Goal: Transaction & Acquisition: Download file/media

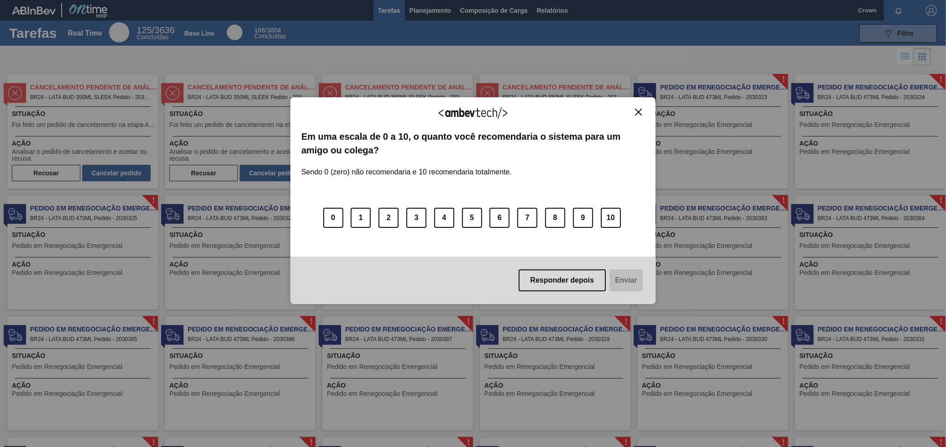
click at [636, 111] on img "Close" at bounding box center [638, 112] width 7 height 7
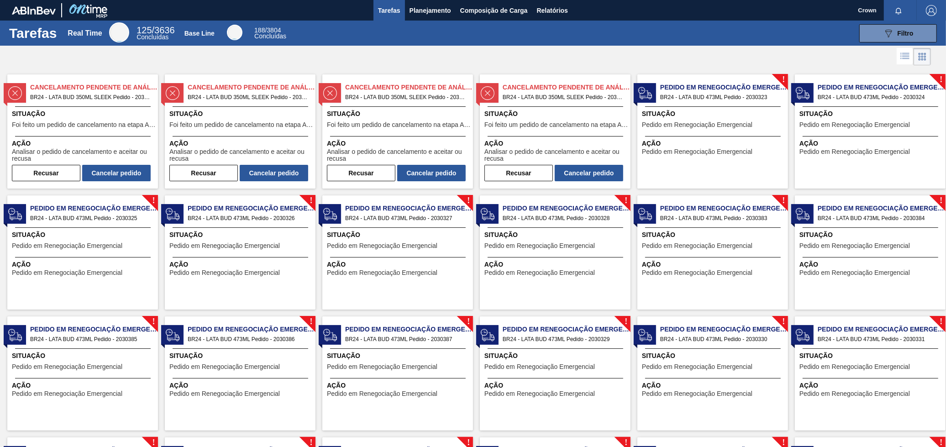
click at [575, 109] on span "Situação" at bounding box center [556, 114] width 144 height 10
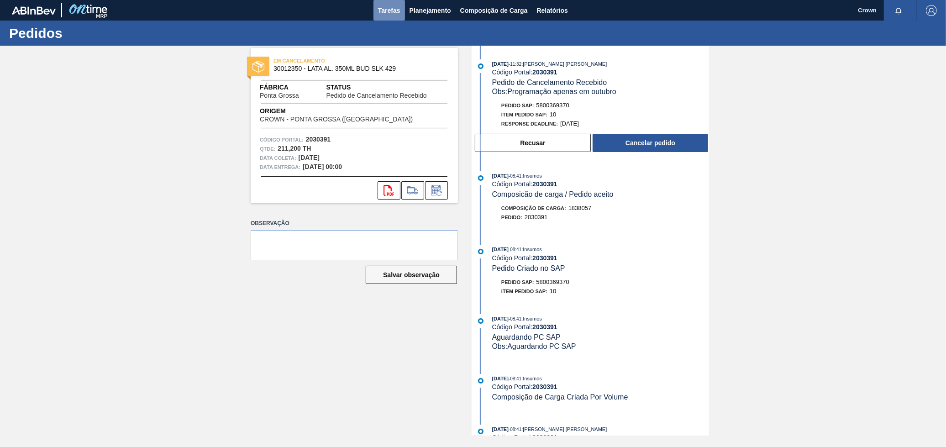
click at [393, 2] on button "Tarefas" at bounding box center [388, 10] width 31 height 21
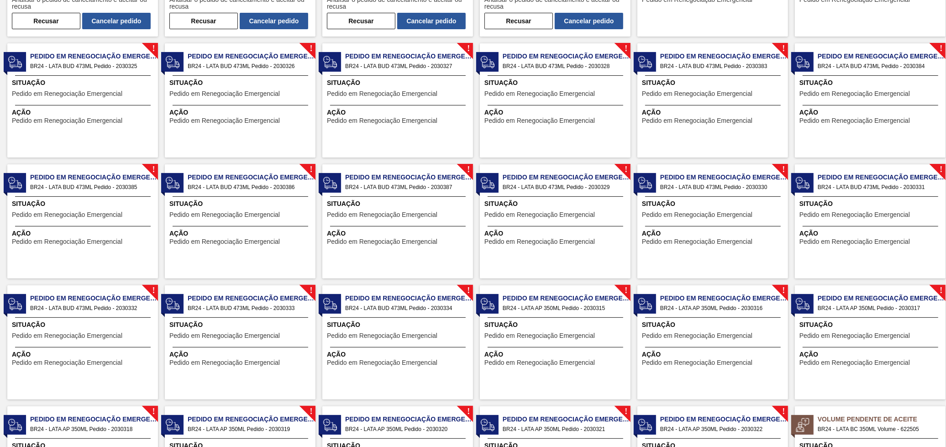
drag, startPoint x: 285, startPoint y: 165, endPoint x: 291, endPoint y: 389, distance: 224.2
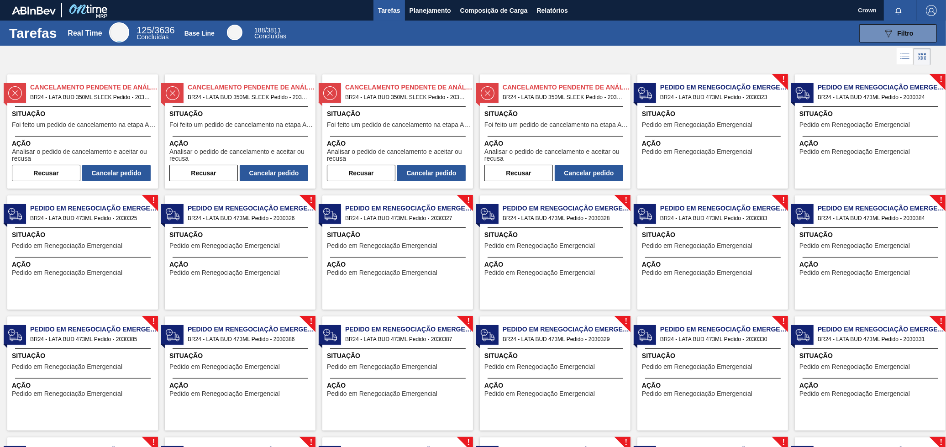
drag, startPoint x: 293, startPoint y: 365, endPoint x: 284, endPoint y: 235, distance: 130.8
click at [408, 99] on span "BR24 - LATA BUD 350ML SLEEK Pedido - 2030388" at bounding box center [405, 97] width 120 height 10
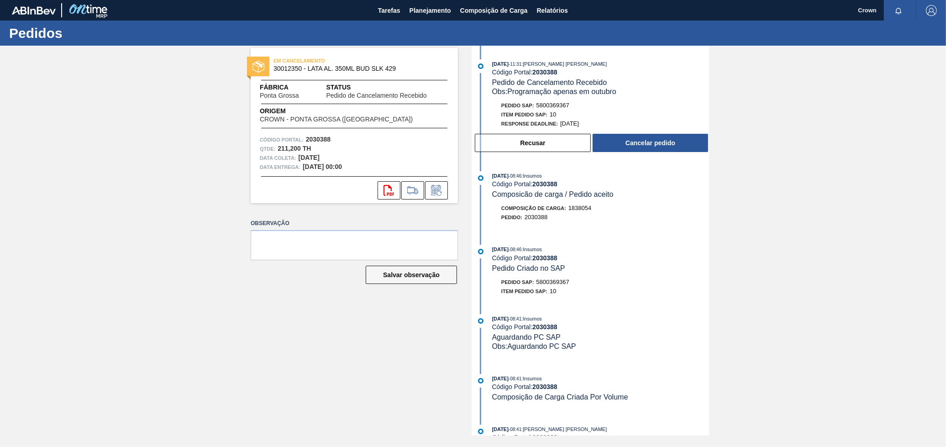
click at [418, 207] on div "EM CANCELAMENTO 30012350 - LATA AL. 350ML BUD SLK 429 Fábrica [GEOGRAPHIC_DATA]…" at bounding box center [347, 241] width 221 height 390
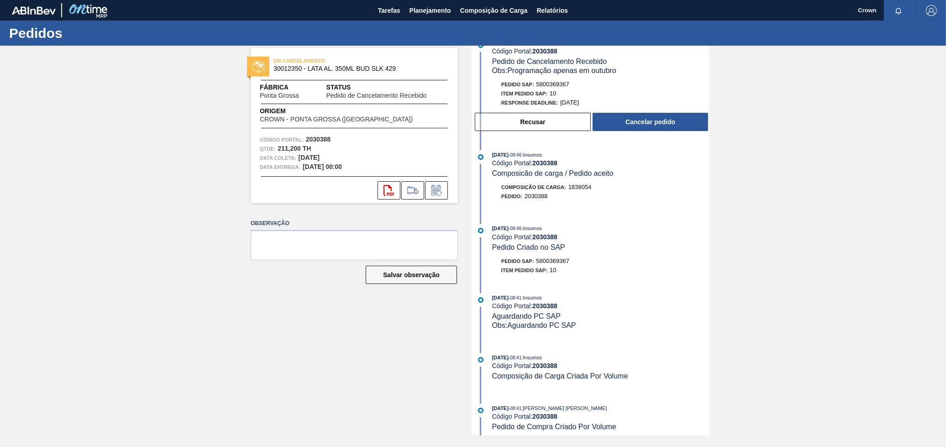
scroll to position [32, 0]
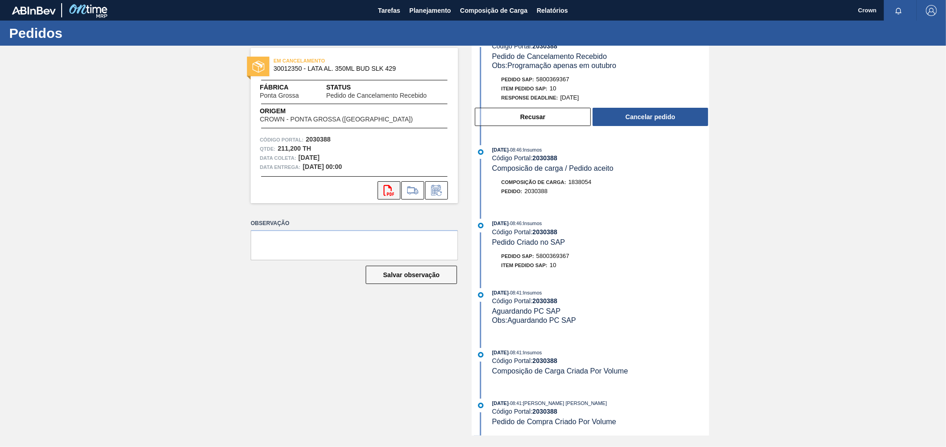
click at [379, 188] on button "svg{fill:#ff0000}" at bounding box center [388, 190] width 23 height 18
click at [14, 33] on h1 "Pedidos" at bounding box center [90, 33] width 162 height 10
click at [380, 5] on span "Tarefas" at bounding box center [389, 10] width 22 height 11
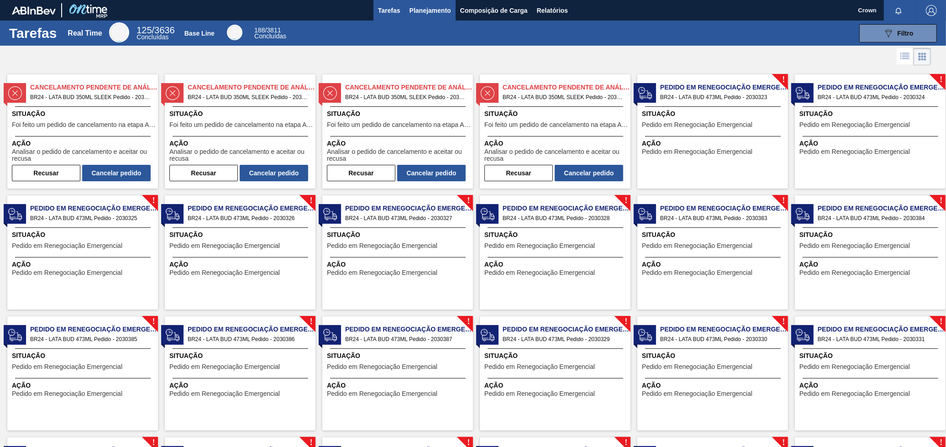
click at [434, 8] on span "Planejamento" at bounding box center [430, 10] width 42 height 11
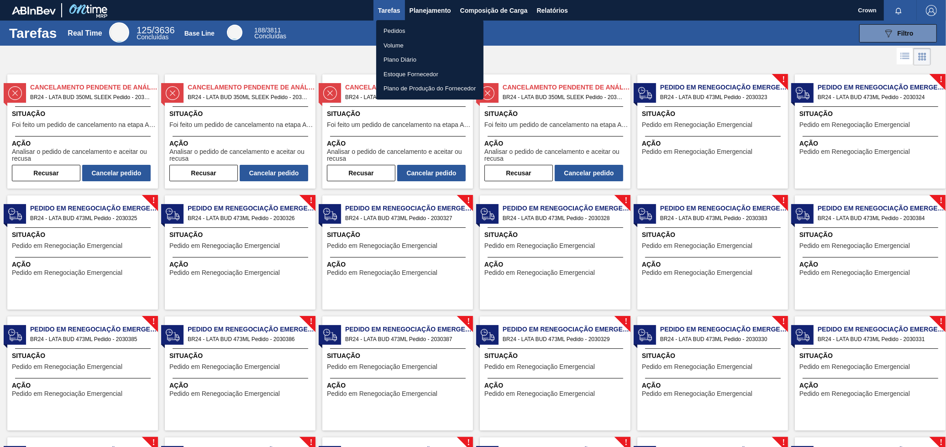
click at [396, 29] on li "Pedidos" at bounding box center [429, 31] width 107 height 15
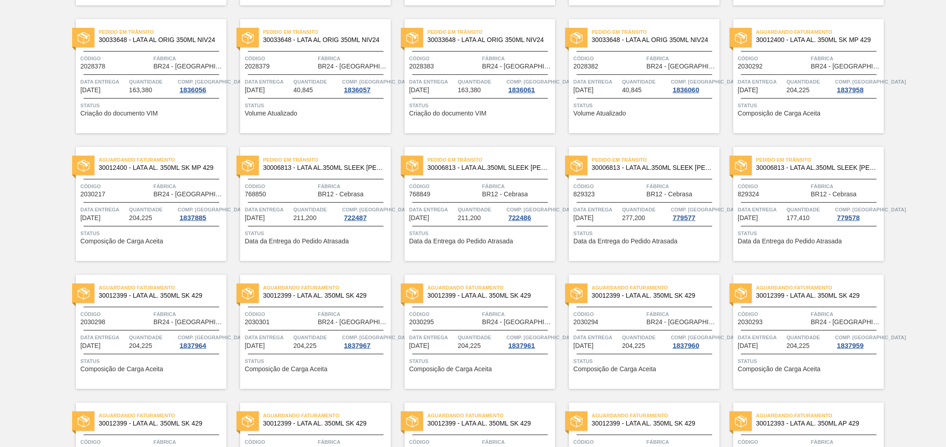
scroll to position [456, 0]
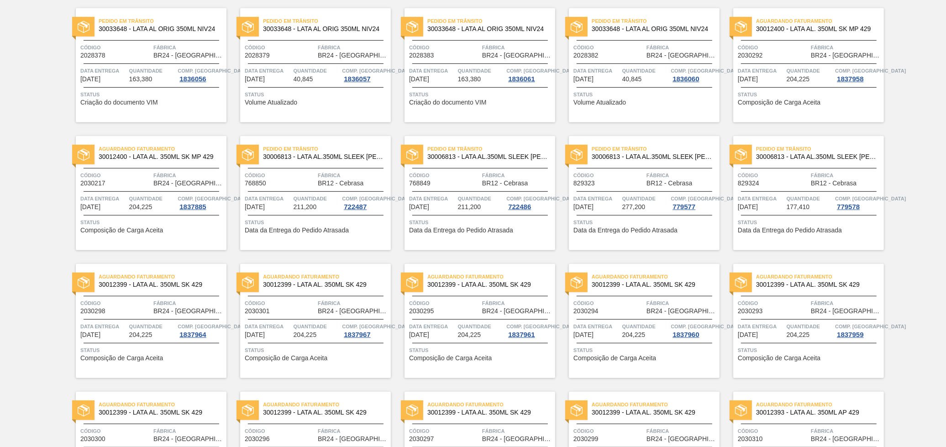
drag, startPoint x: 548, startPoint y: 264, endPoint x: 546, endPoint y: 231, distance: 32.9
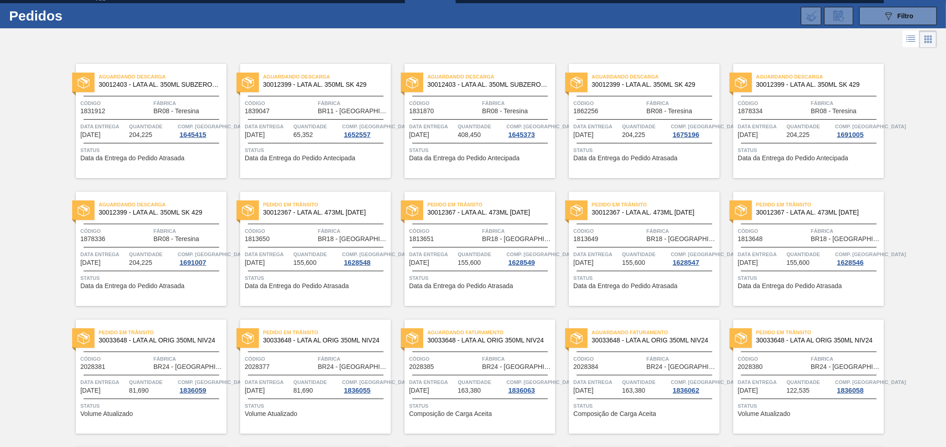
scroll to position [0, 0]
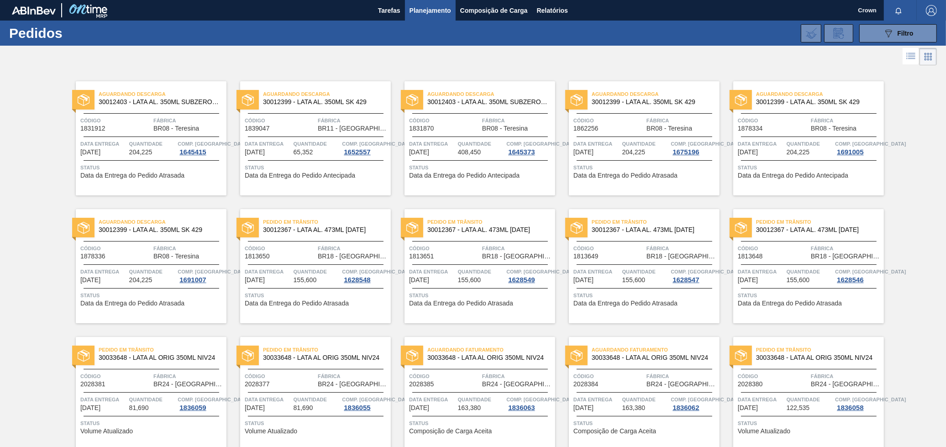
click at [911, 52] on icon at bounding box center [910, 56] width 11 height 11
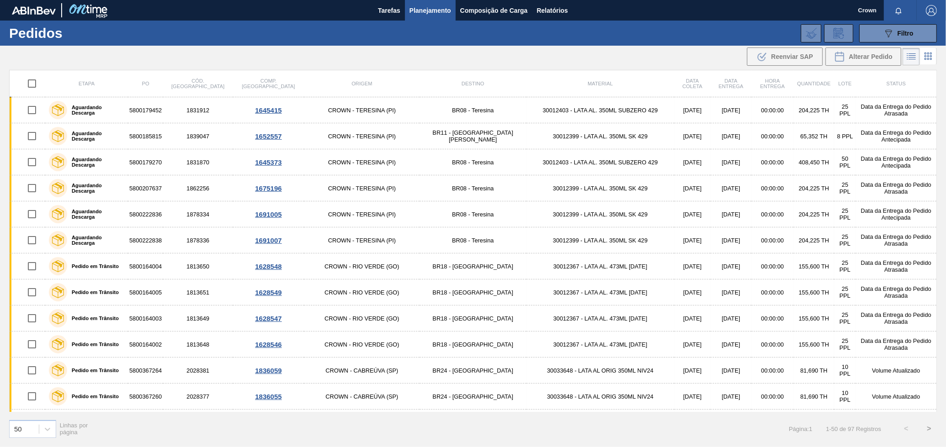
click at [926, 53] on icon at bounding box center [927, 56] width 11 height 11
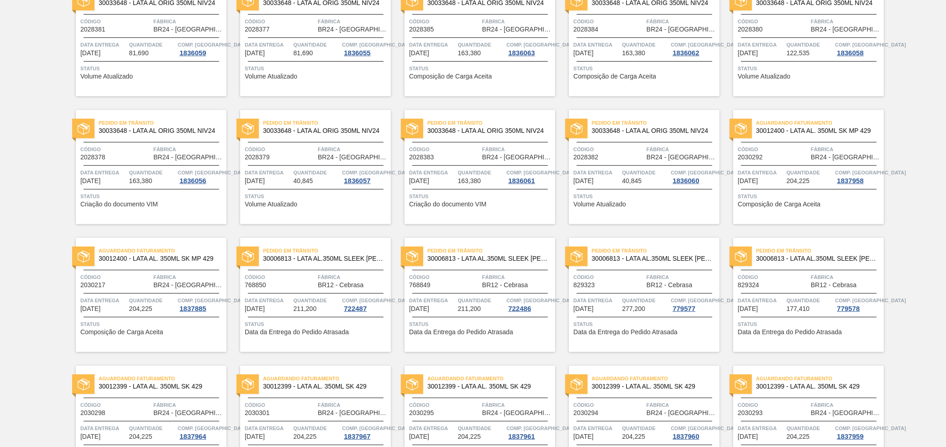
drag, startPoint x: 539, startPoint y: 72, endPoint x: 517, endPoint y: 67, distance: 23.5
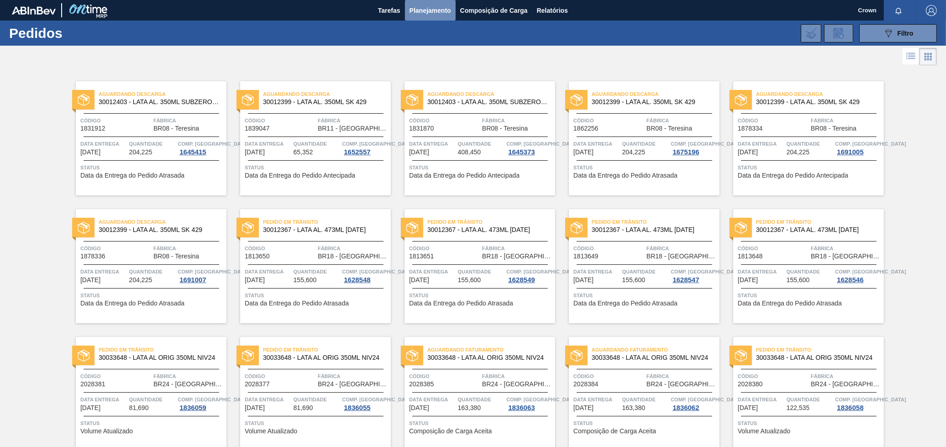
click at [434, 5] on span "Planejamento" at bounding box center [430, 10] width 42 height 11
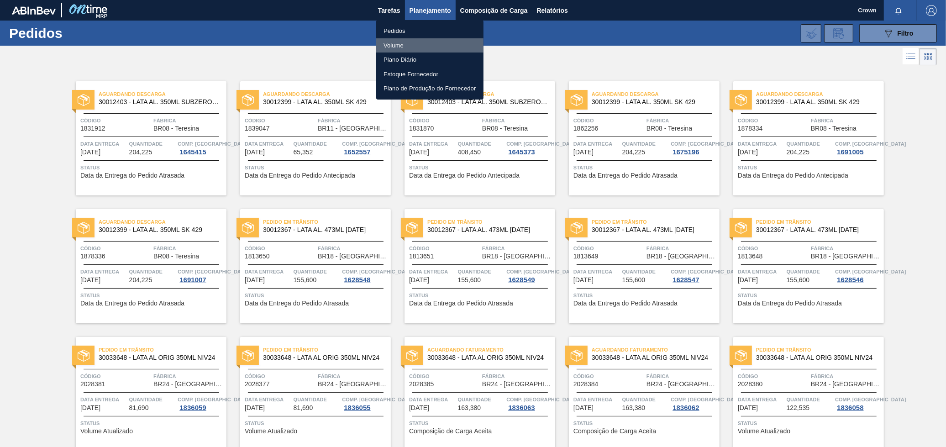
click at [405, 43] on li "Volume" at bounding box center [429, 45] width 107 height 15
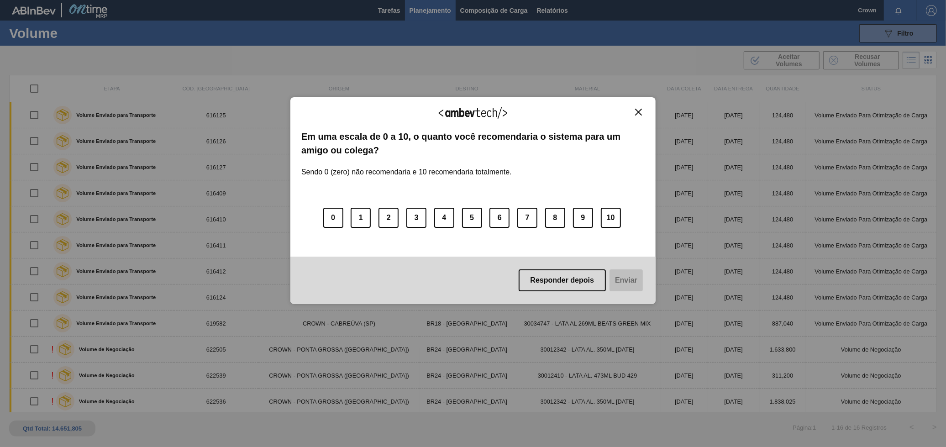
click at [639, 112] on img "Close" at bounding box center [638, 112] width 7 height 7
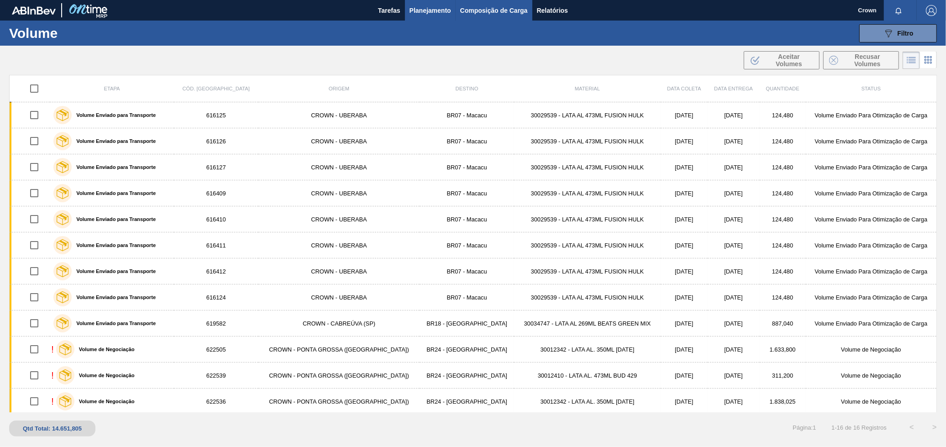
click at [502, 13] on span "Composição de Carga" at bounding box center [494, 10] width 68 height 11
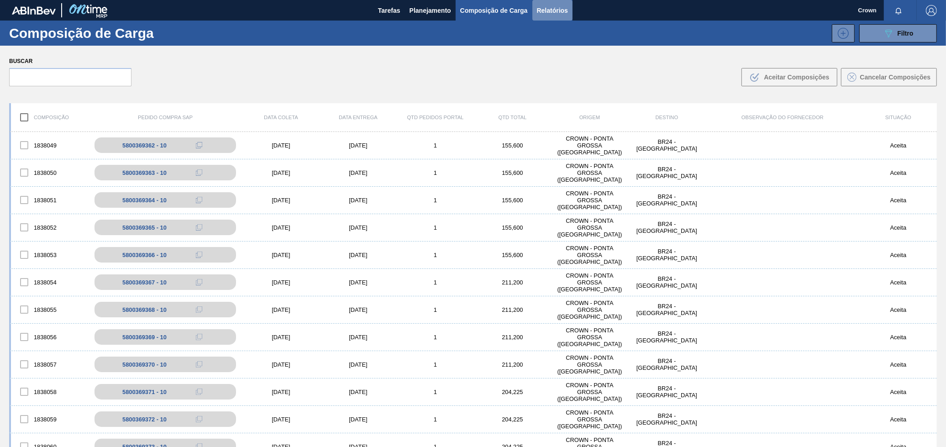
click at [534, 6] on button "Relatórios" at bounding box center [552, 10] width 40 height 21
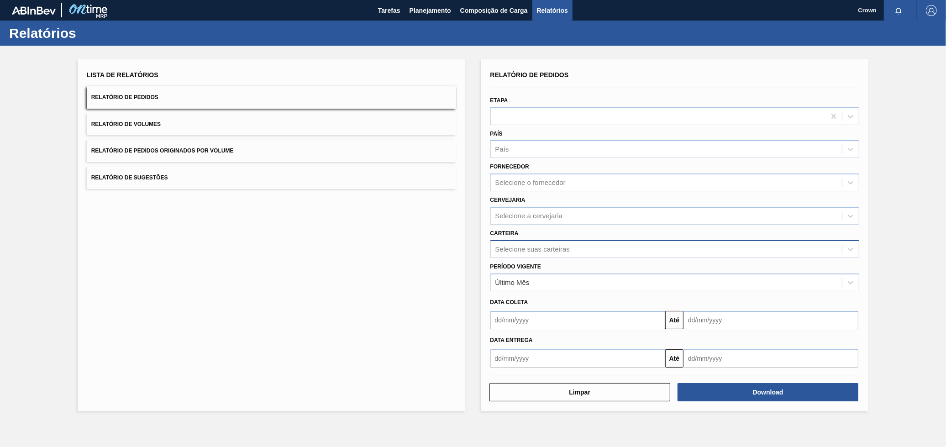
click at [529, 246] on div "Selecione suas carteiras" at bounding box center [532, 249] width 74 height 8
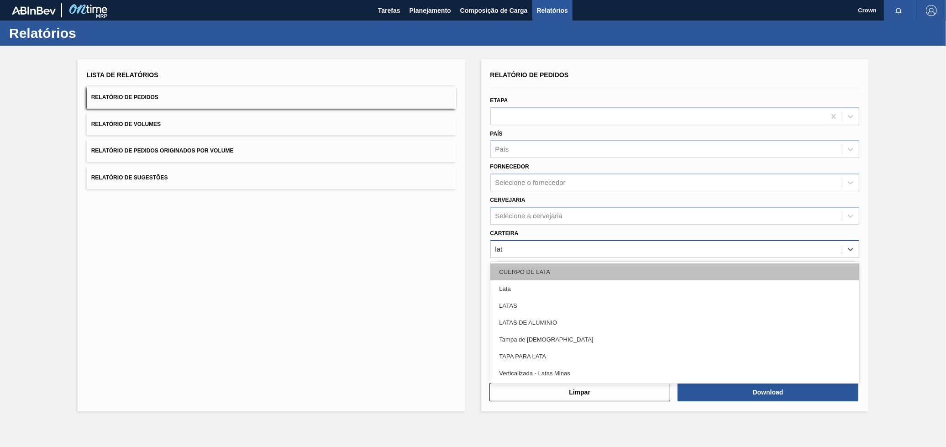
type input "lata"
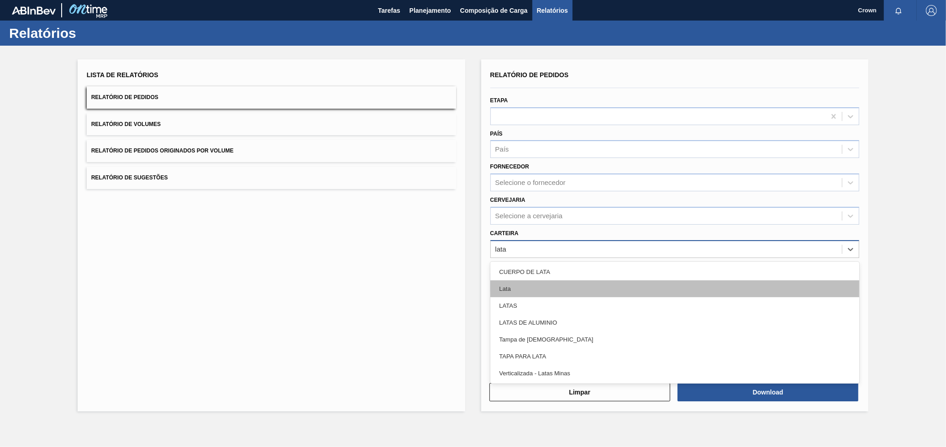
drag, startPoint x: 523, startPoint y: 285, endPoint x: 575, endPoint y: 305, distance: 55.1
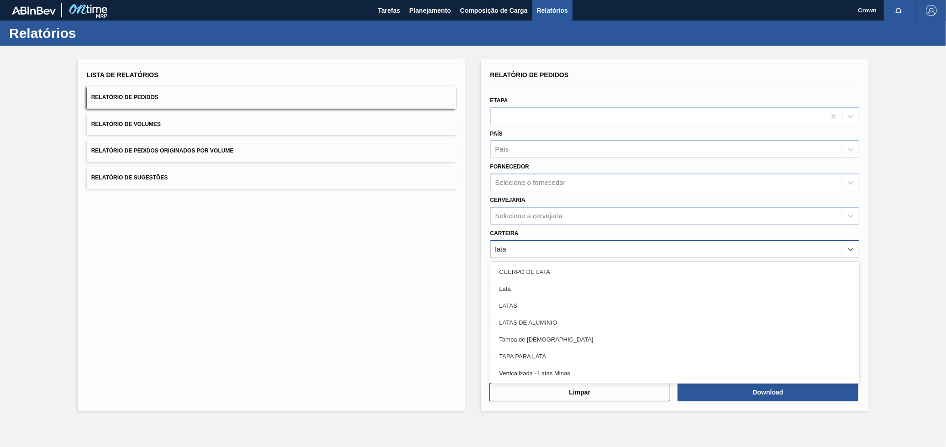
click at [524, 286] on div "Lata" at bounding box center [674, 288] width 369 height 17
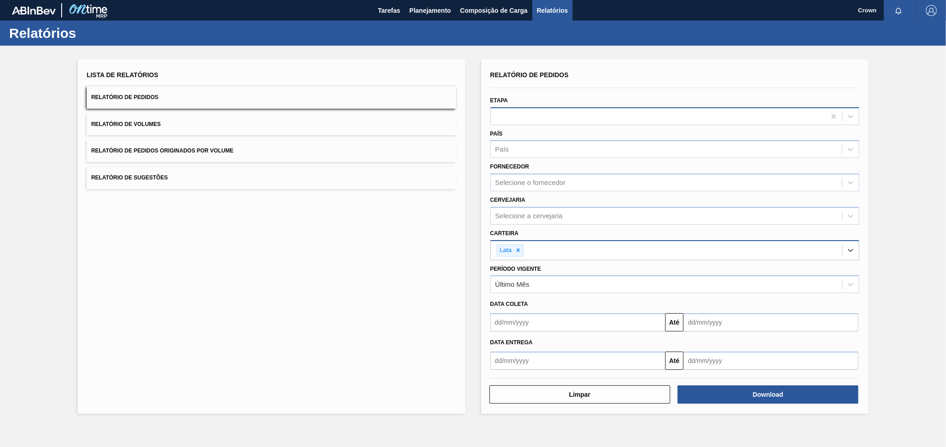
click at [541, 115] on div at bounding box center [658, 116] width 335 height 13
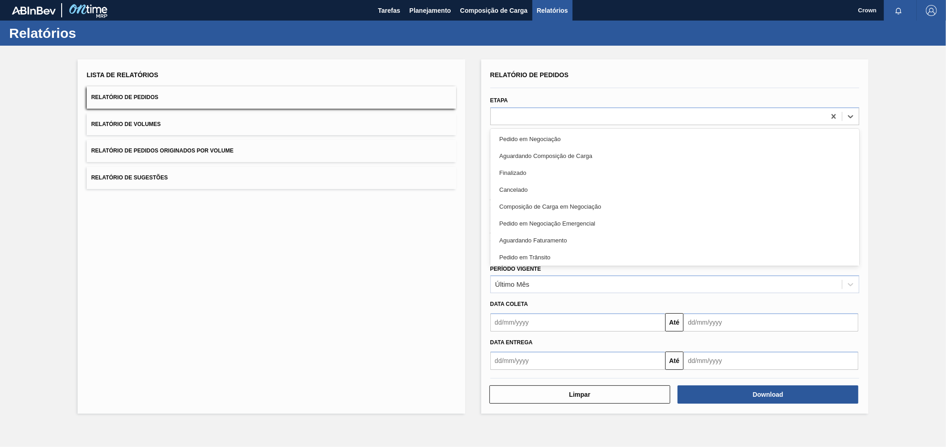
click at [444, 283] on div "Lista de Relatórios Relatório de Pedidos Relatório de Volumes Relatório de Pedi…" at bounding box center [271, 236] width 387 height 354
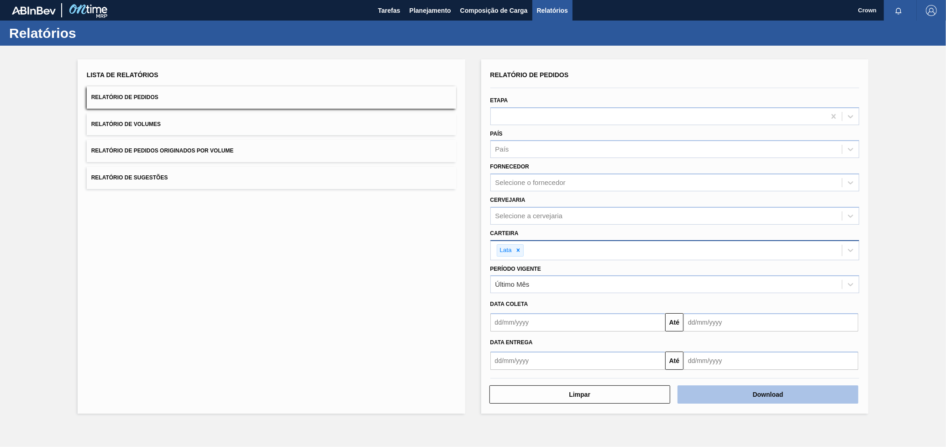
click at [720, 388] on button "Download" at bounding box center [767, 394] width 181 height 18
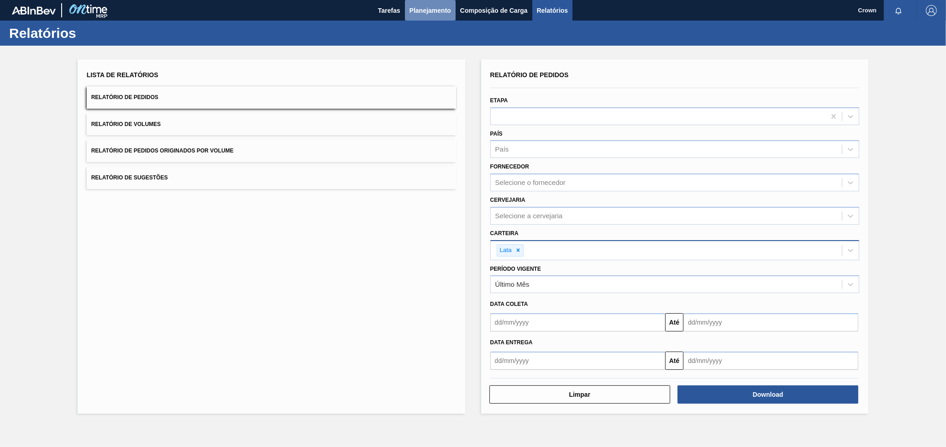
click at [435, 11] on span "Planejamento" at bounding box center [430, 10] width 42 height 11
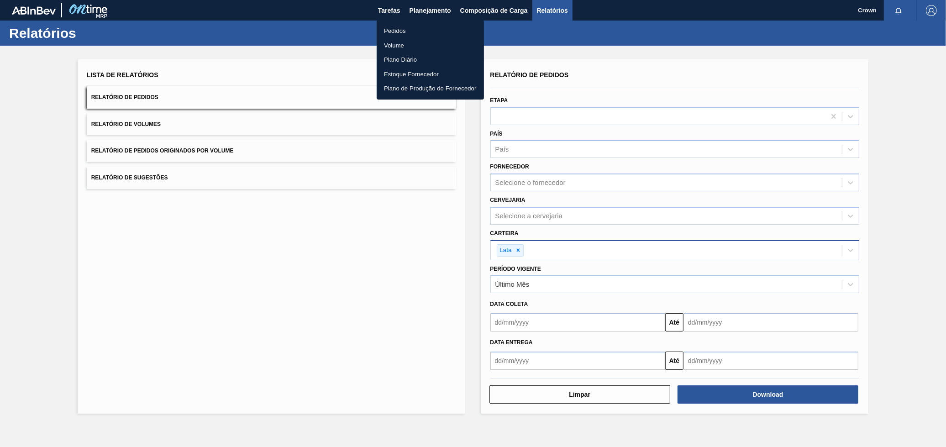
click at [418, 44] on li "Volume" at bounding box center [430, 45] width 107 height 15
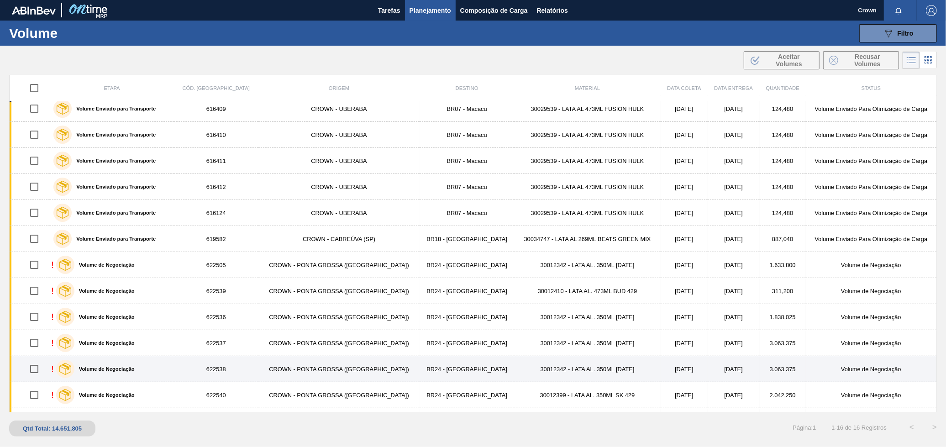
scroll to position [105, 0]
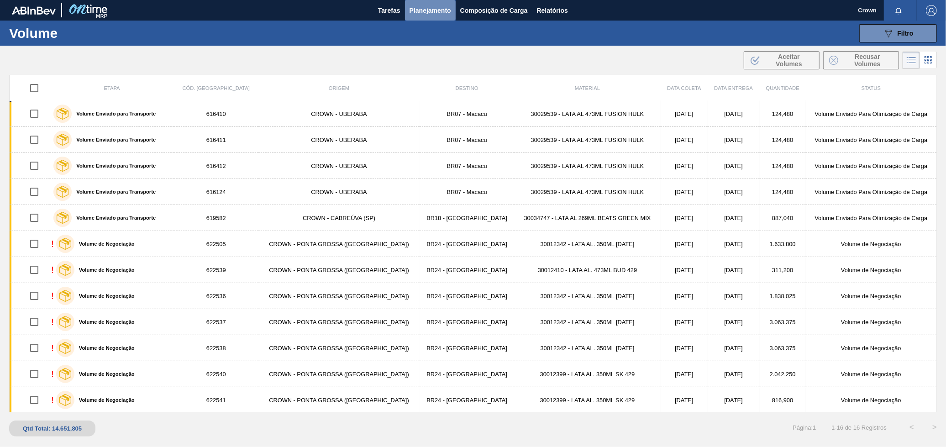
click at [417, 11] on span "Planejamento" at bounding box center [430, 10] width 42 height 11
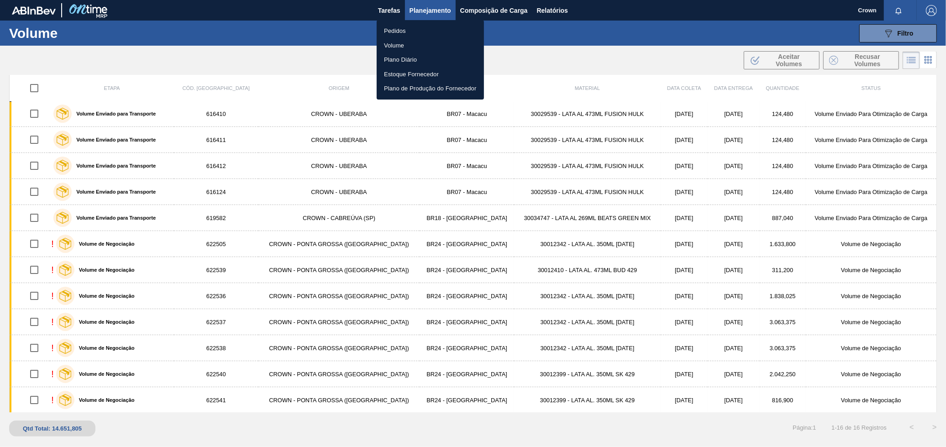
click at [396, 31] on li "Pedidos" at bounding box center [430, 31] width 107 height 15
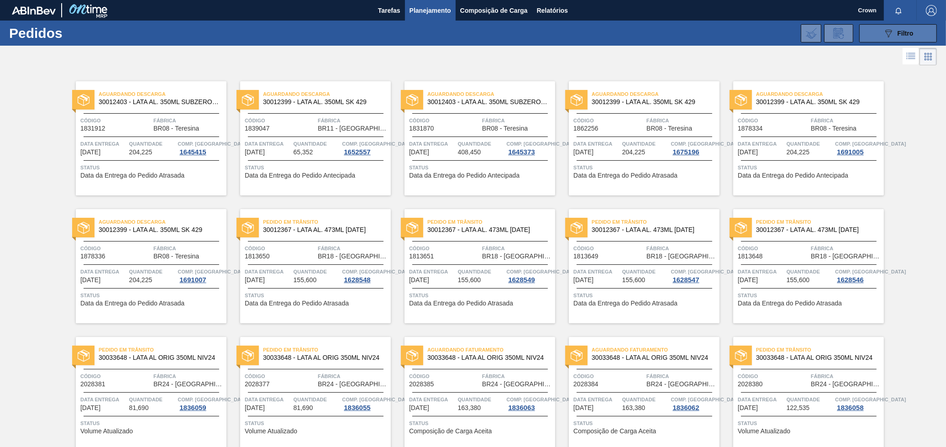
click at [876, 24] on button "089F7B8B-B2A5-4AFE-B5C0-19BA573D28AC Filtro" at bounding box center [898, 33] width 78 height 18
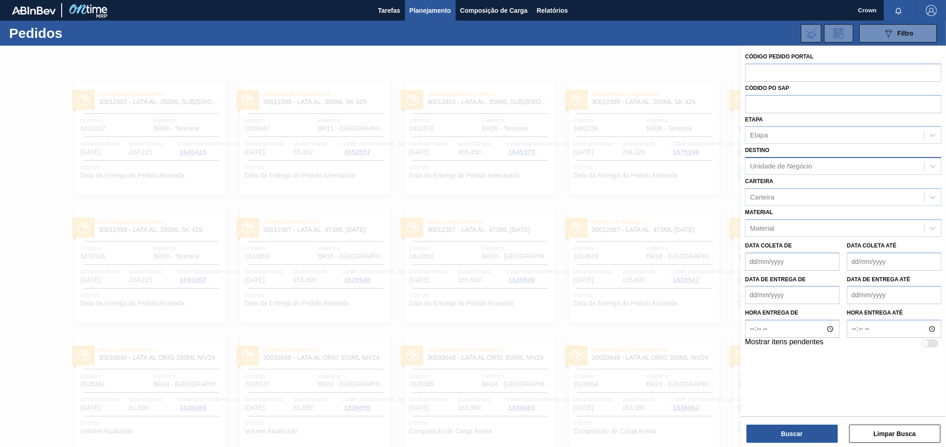
click at [770, 168] on div "Unidade de Negócio" at bounding box center [781, 166] width 62 height 8
type input "pont"
click at [774, 184] on div "BR24 - [GEOGRAPHIC_DATA]" at bounding box center [843, 188] width 196 height 17
click at [817, 435] on button "Buscar" at bounding box center [791, 433] width 91 height 18
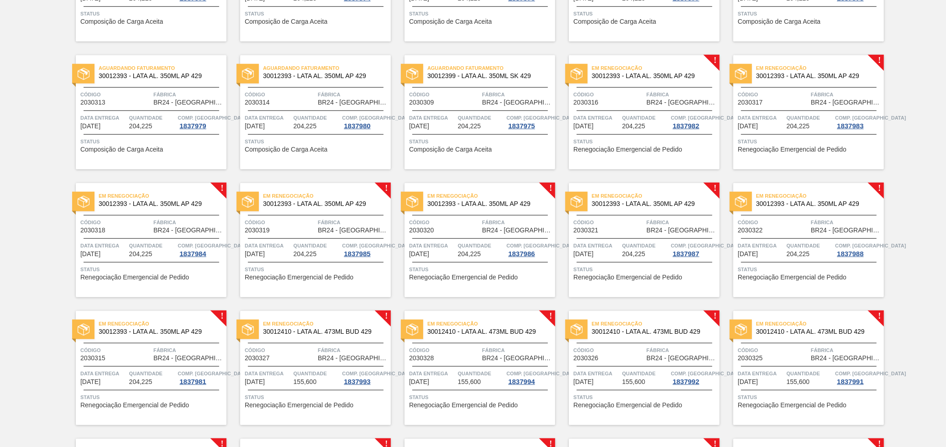
scroll to position [811, 0]
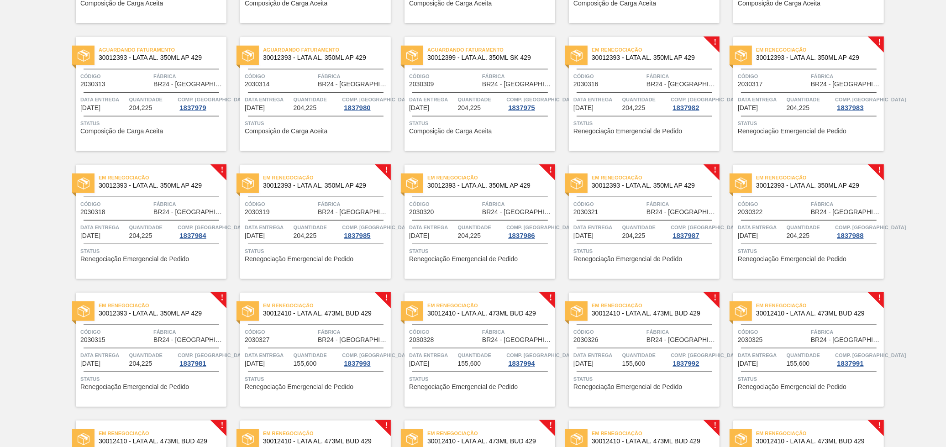
drag, startPoint x: 723, startPoint y: 175, endPoint x: 792, endPoint y: 157, distance: 71.6
drag, startPoint x: 886, startPoint y: 157, endPoint x: 898, endPoint y: 101, distance: 57.3
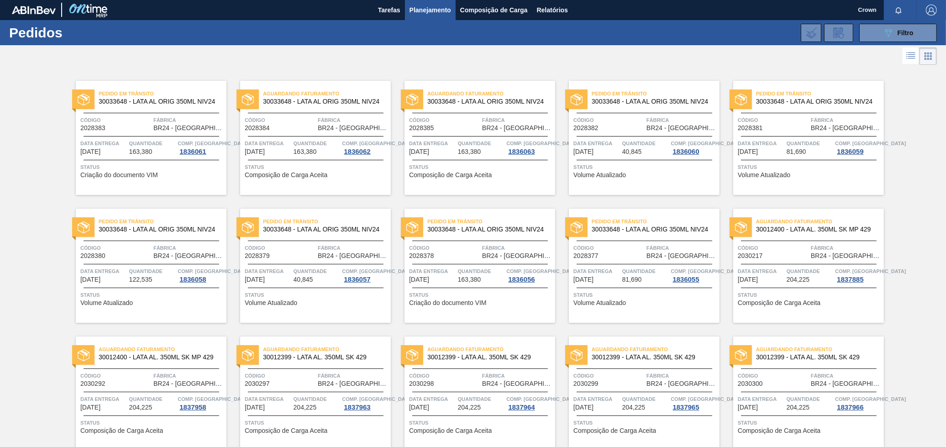
scroll to position [0, 0]
click at [914, 57] on icon at bounding box center [910, 56] width 11 height 11
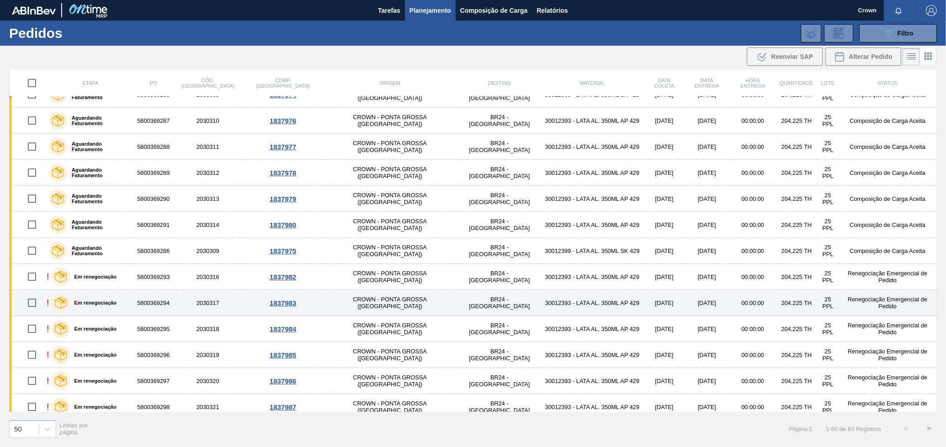
scroll to position [710, 0]
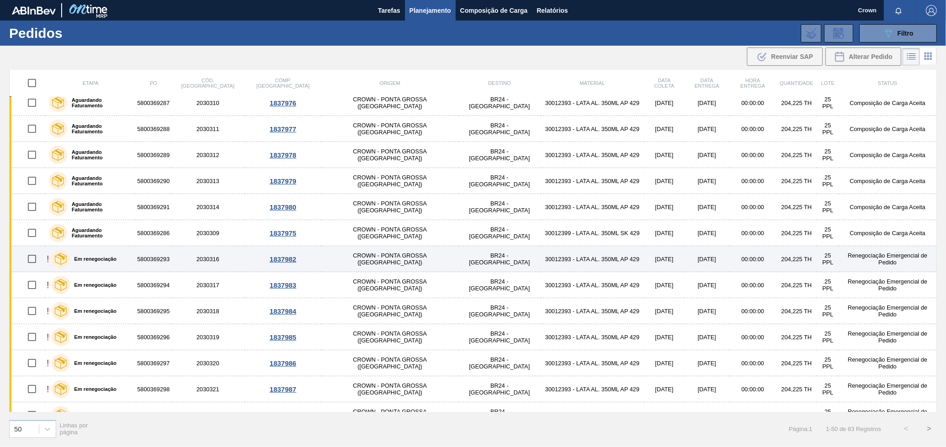
click at [345, 261] on td "CROWN - PONTA GROSSA ([GEOGRAPHIC_DATA])" at bounding box center [389, 259] width 137 height 26
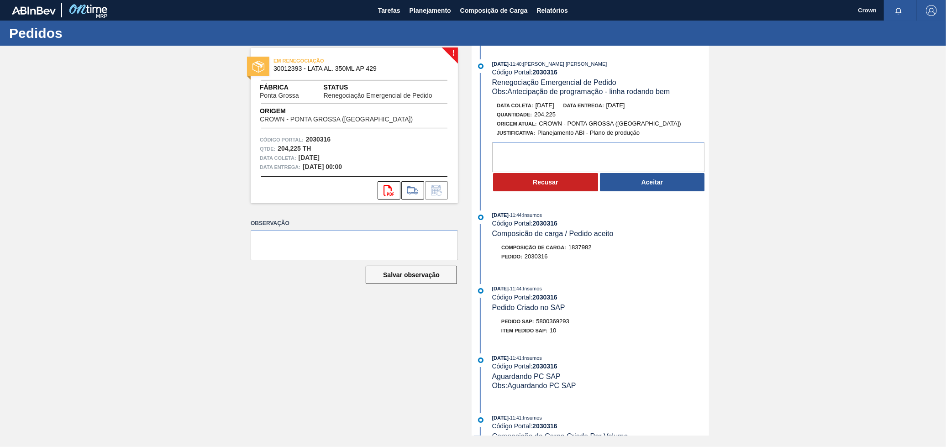
drag, startPoint x: 27, startPoint y: 38, endPoint x: 5, endPoint y: 98, distance: 63.5
click at [27, 41] on div "Pedidos" at bounding box center [473, 33] width 946 height 25
click at [2, 104] on div "! EM RENEGOCIAÇÃO 30012393 - LATA AL. 350ML AP 429 Fábrica [GEOGRAPHIC_DATA] St…" at bounding box center [473, 241] width 946 height 390
click at [135, 107] on div "! EM RENEGOCIAÇÃO 30012393 - LATA AL. 350ML AP 429 Fábrica [GEOGRAPHIC_DATA] St…" at bounding box center [473, 241] width 946 height 390
click at [209, 261] on div "! EM RENEGOCIAÇÃO 30012393 - LATA AL. 350ML AP 429 Fábrica [GEOGRAPHIC_DATA] St…" at bounding box center [473, 241] width 946 height 390
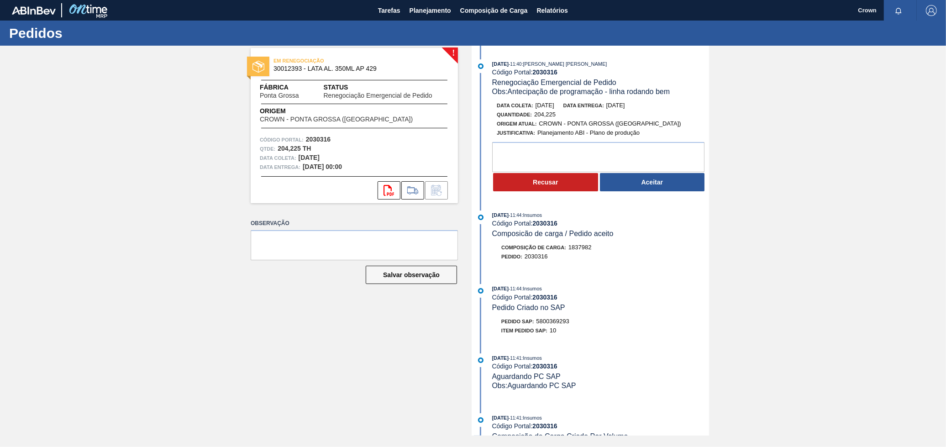
click at [770, 44] on div "Pedidos" at bounding box center [473, 33] width 946 height 25
click at [16, 78] on div "! EM RENEGOCIAÇÃO 30012393 - LATA AL. 350ML AP 429 Fábrica [GEOGRAPHIC_DATA] St…" at bounding box center [473, 241] width 946 height 390
drag, startPoint x: 24, startPoint y: 42, endPoint x: 29, endPoint y: 33, distance: 10.0
click at [23, 42] on div "Pedidos" at bounding box center [473, 33] width 946 height 25
click at [29, 31] on h1 "Pedidos" at bounding box center [90, 33] width 162 height 10
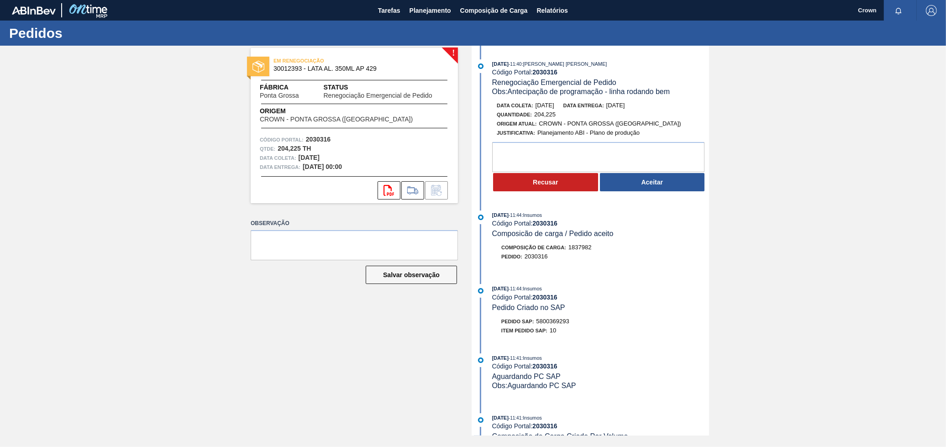
drag, startPoint x: 38, startPoint y: 17, endPoint x: 48, endPoint y: 11, distance: 11.7
click at [39, 17] on div at bounding box center [61, 10] width 99 height 21
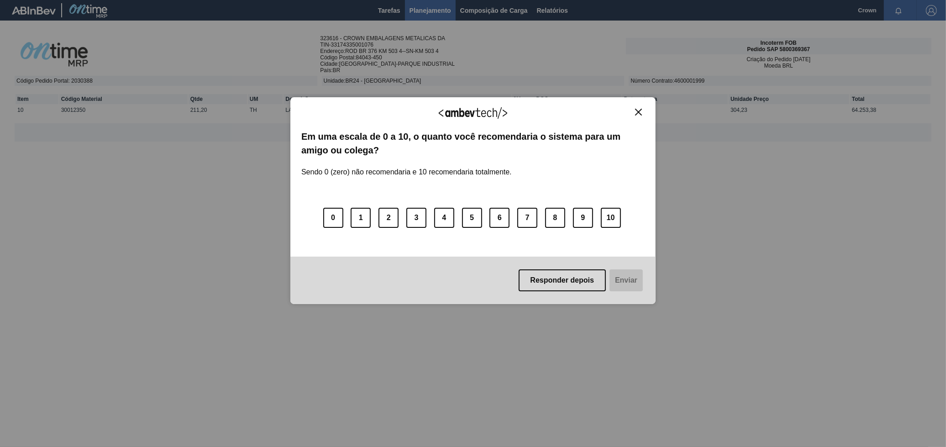
click at [639, 109] on img "Close" at bounding box center [638, 112] width 7 height 7
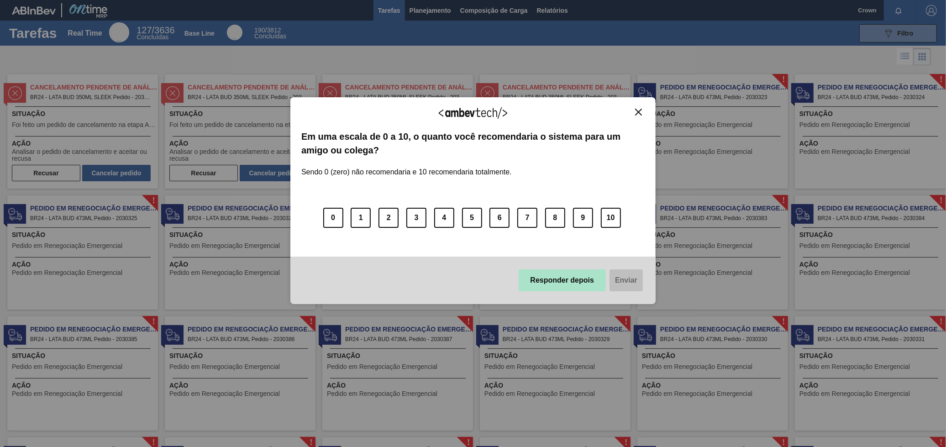
click at [557, 282] on button "Responder depois" at bounding box center [562, 280] width 88 height 22
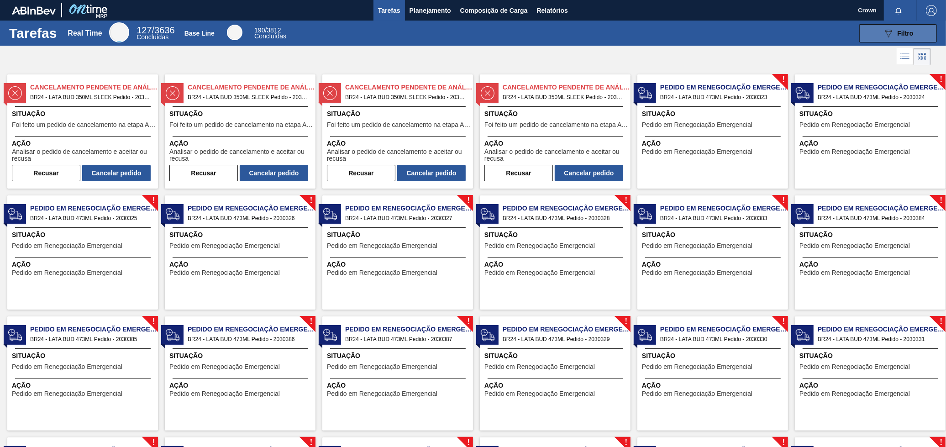
click at [913, 30] on button "089F7B8B-B2A5-4AFE-B5C0-19BA573D28AC Filtro" at bounding box center [898, 33] width 78 height 18
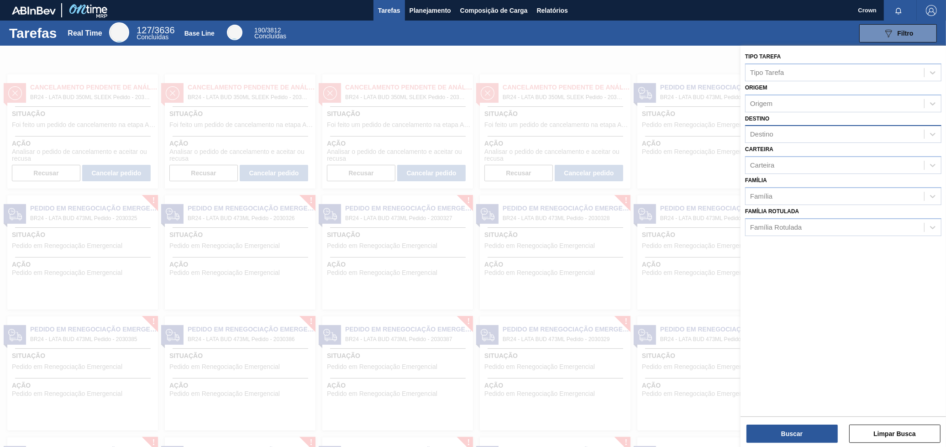
click at [780, 132] on div "Destino" at bounding box center [834, 134] width 178 height 13
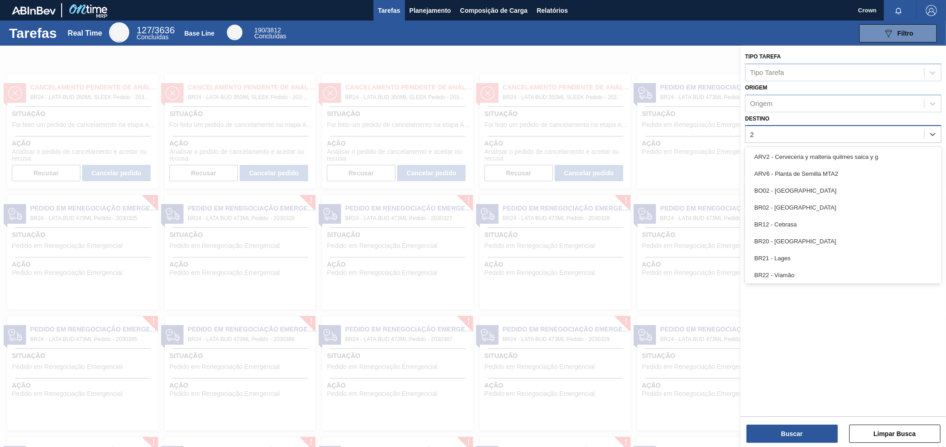
type input "24"
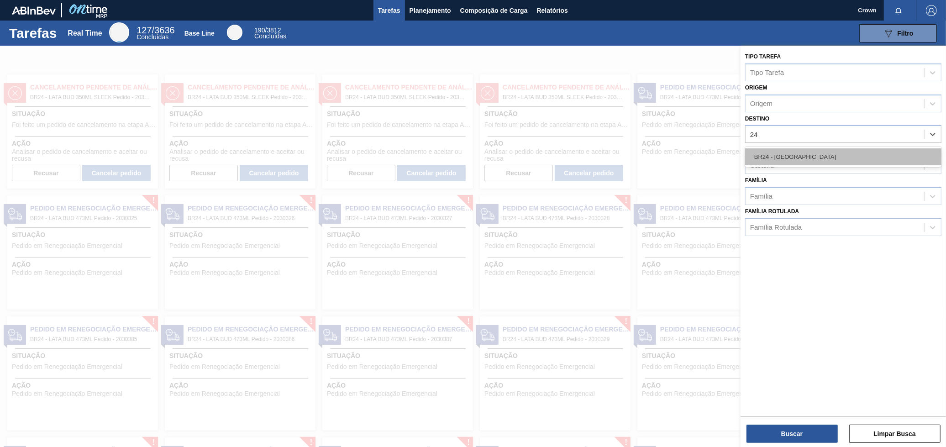
click at [769, 153] on div "BR24 - [GEOGRAPHIC_DATA]" at bounding box center [843, 156] width 196 height 17
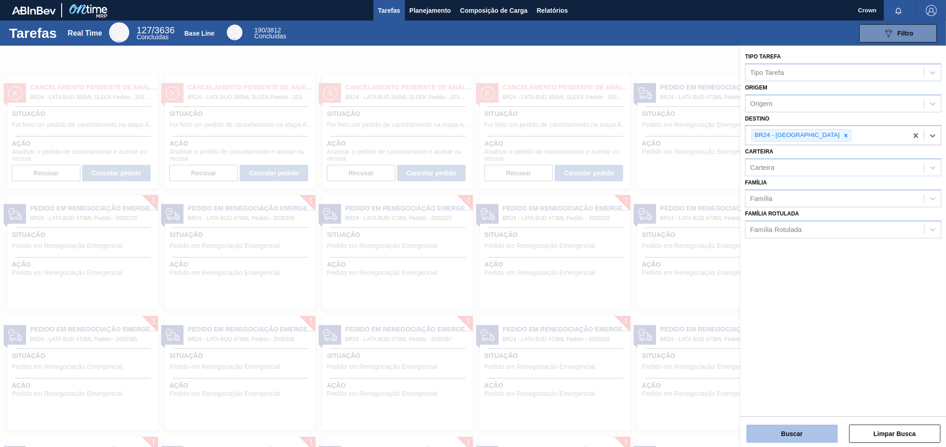
click at [821, 427] on button "Buscar" at bounding box center [791, 433] width 91 height 18
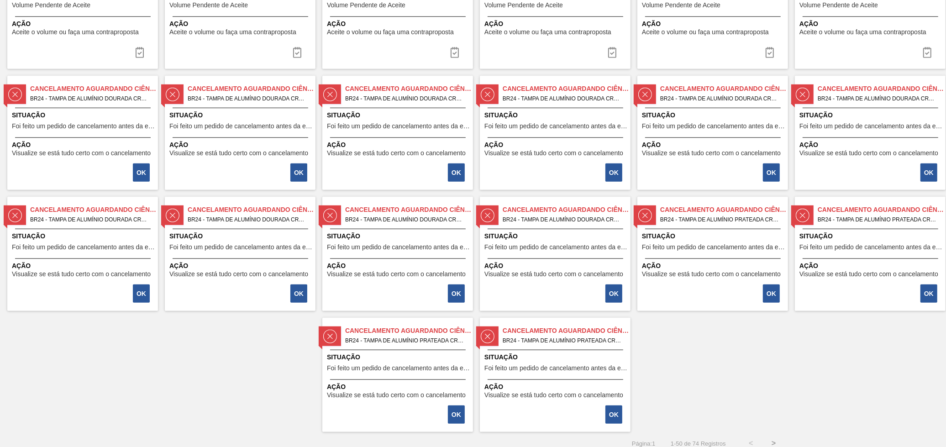
scroll to position [732, 0]
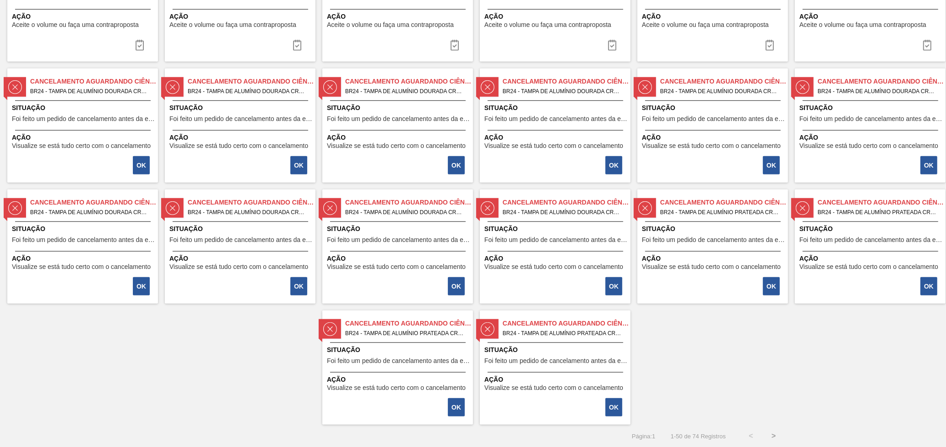
drag, startPoint x: 439, startPoint y: 294, endPoint x: 427, endPoint y: 172, distance: 123.4
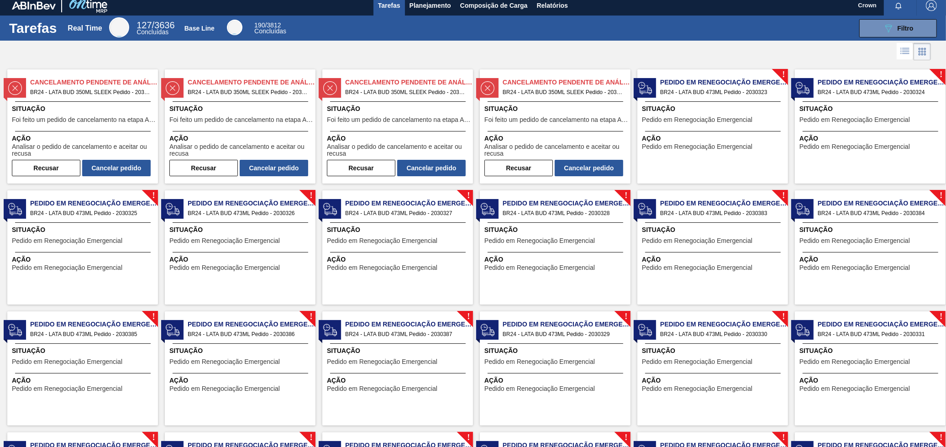
scroll to position [0, 0]
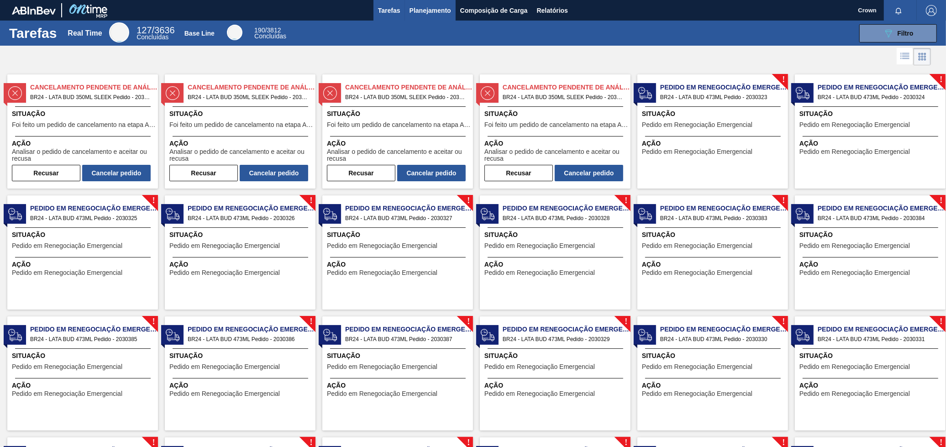
click at [406, 14] on button "Planejamento" at bounding box center [430, 10] width 51 height 21
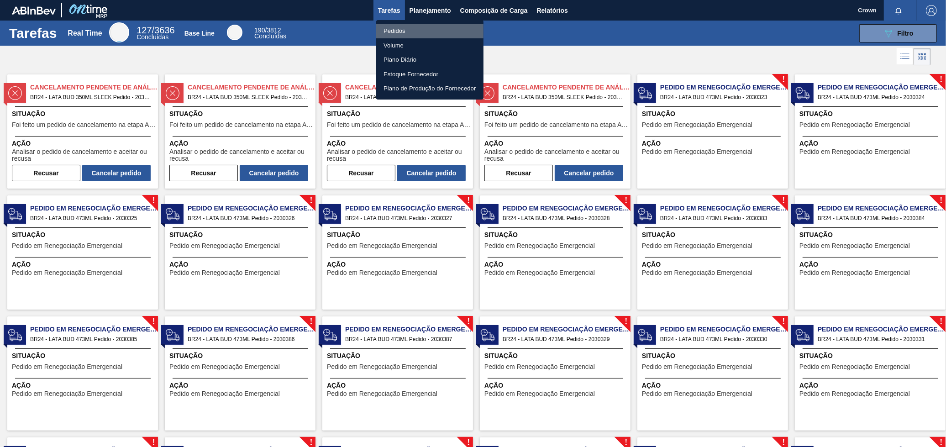
click at [396, 28] on li "Pedidos" at bounding box center [429, 31] width 107 height 15
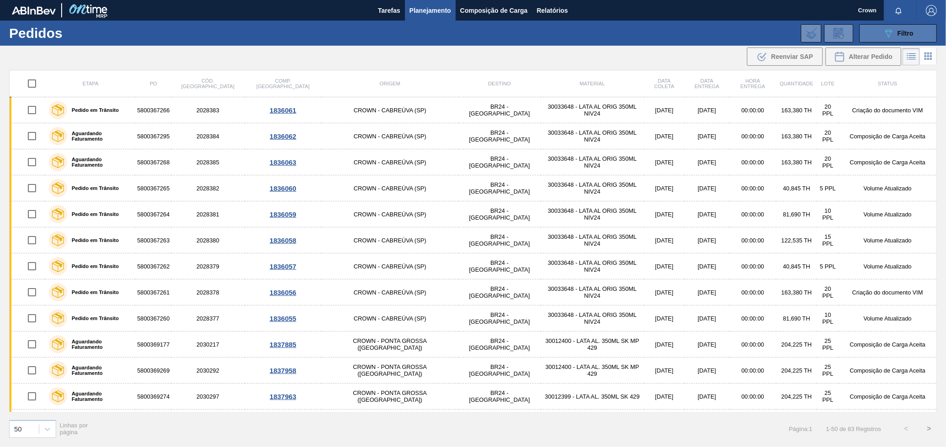
click at [905, 28] on div "089F7B8B-B2A5-4AFE-B5C0-19BA573D28AC Filtro" at bounding box center [898, 33] width 31 height 11
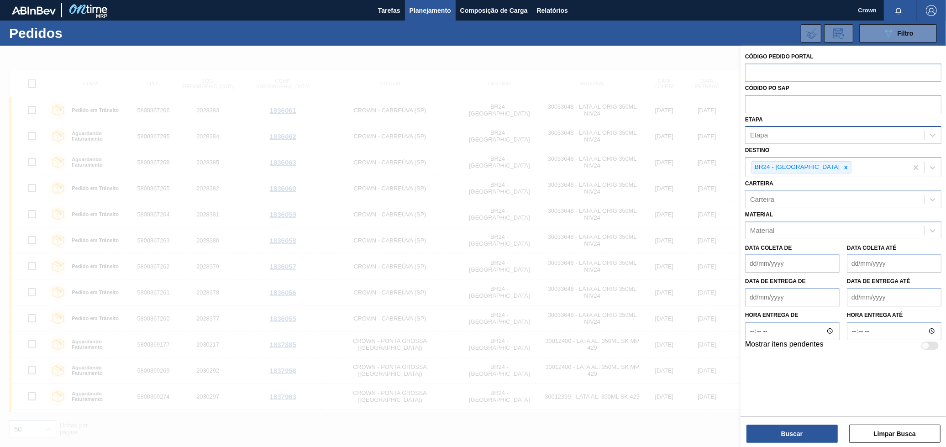
click at [780, 133] on div "Etapa" at bounding box center [834, 135] width 178 height 13
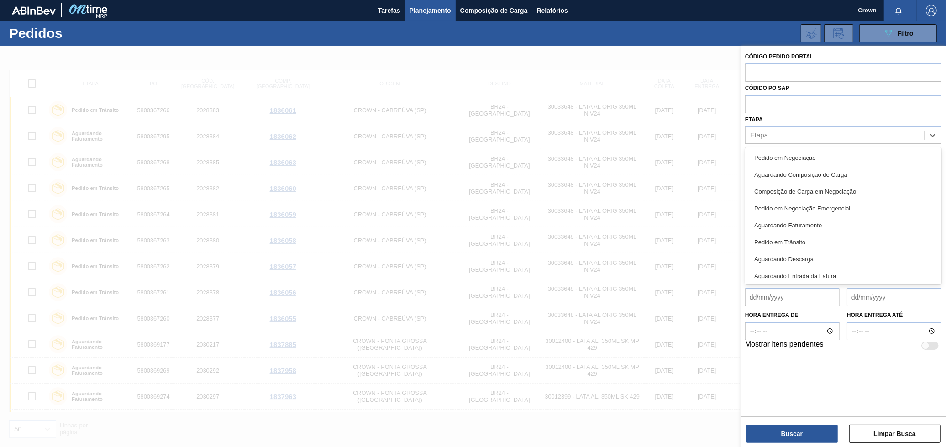
click at [740, 151] on div "Código Pedido Portal Códido PO SAP Etapa option Pedido em Negociação focused, 1…" at bounding box center [842, 269] width 205 height 447
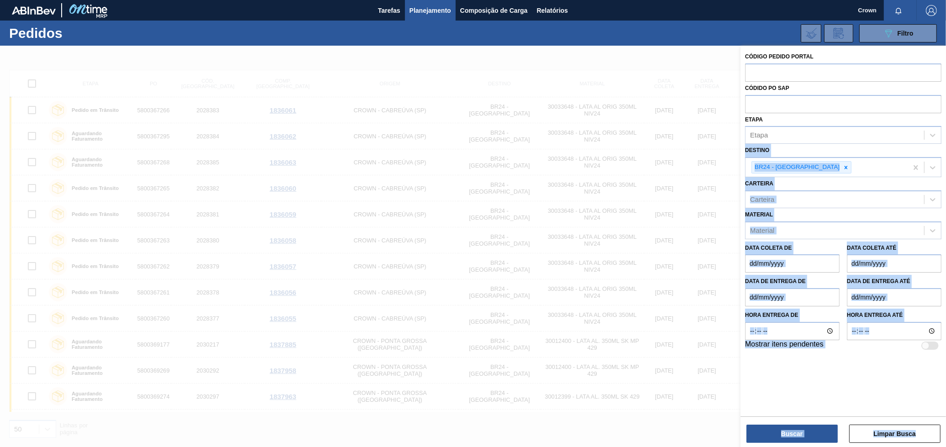
click at [691, 137] on div at bounding box center [473, 269] width 946 height 447
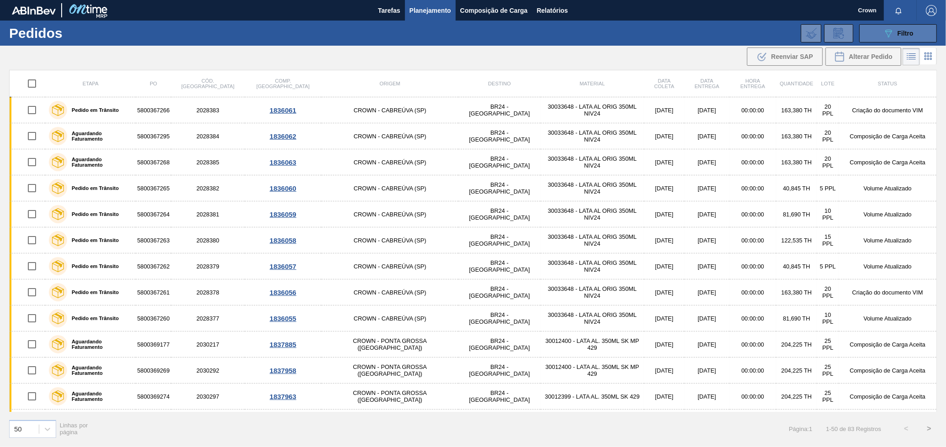
click at [913, 24] on button "089F7B8B-B2A5-4AFE-B5C0-19BA573D28AC Filtro" at bounding box center [898, 33] width 78 height 18
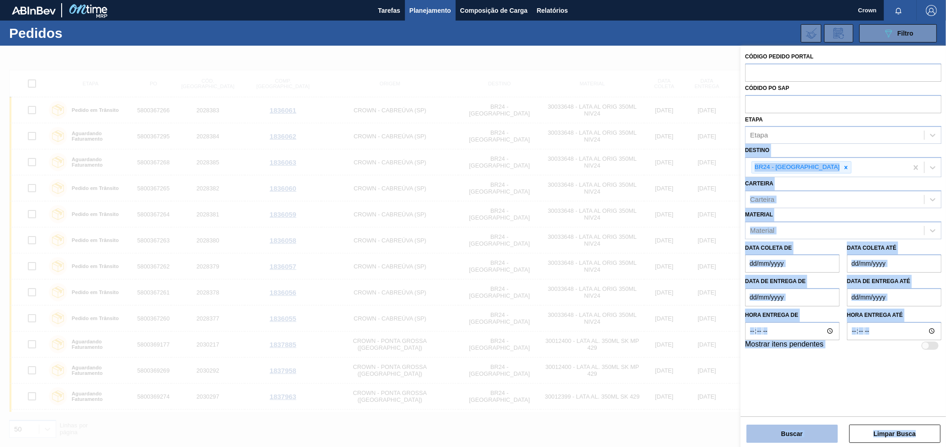
click at [773, 427] on button "Buscar" at bounding box center [791, 433] width 91 height 18
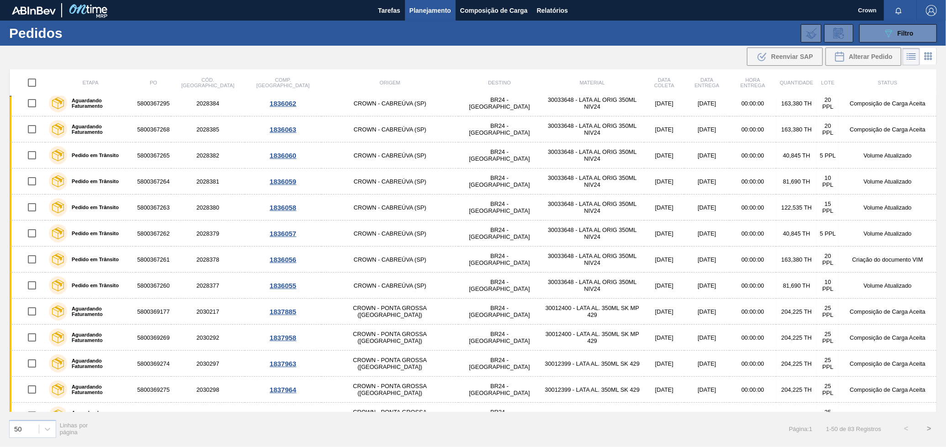
scroll to position [51, 0]
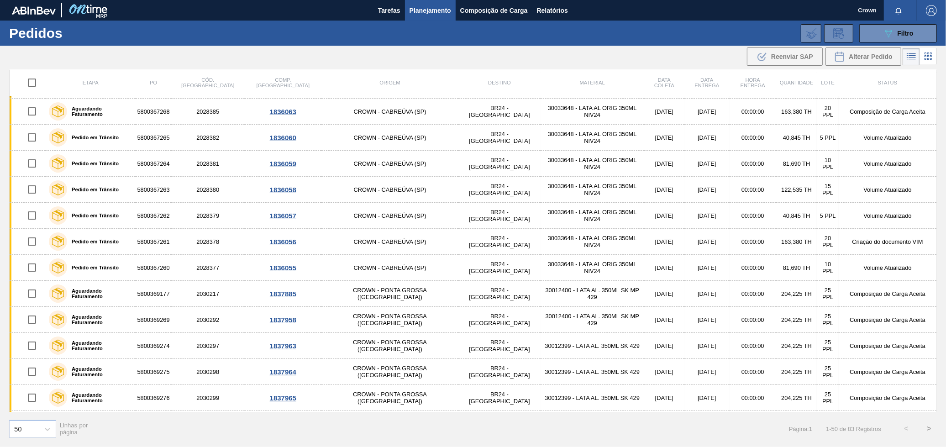
drag, startPoint x: 642, startPoint y: 56, endPoint x: 615, endPoint y: 67, distance: 29.5
click at [615, 67] on div ".b{fill:var(--color-action-default)} Reenviar SAP Alterar Pedido" at bounding box center [473, 57] width 946 height 22
click at [35, 82] on input "checkbox" at bounding box center [31, 82] width 19 height 19
checkbox input "true"
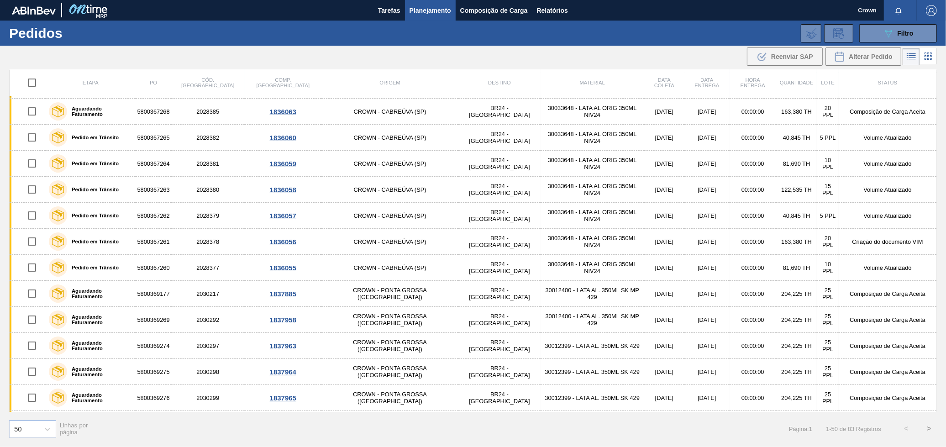
checkbox input "true"
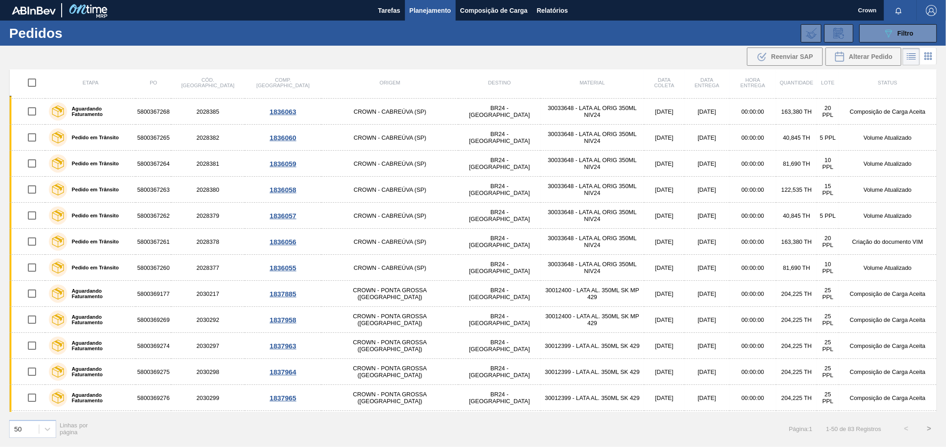
checkbox input "true"
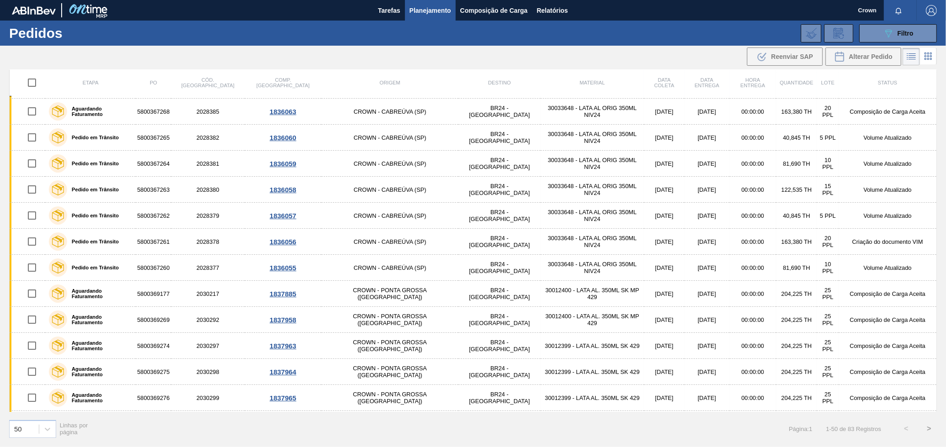
checkbox input "true"
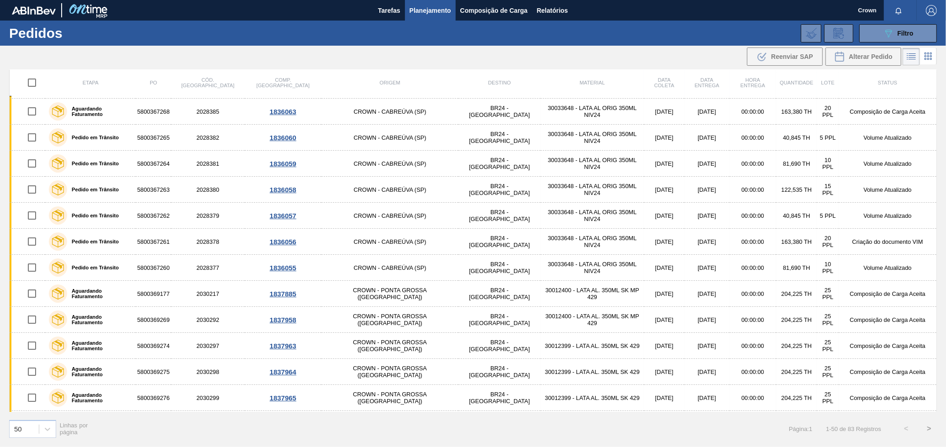
checkbox input "true"
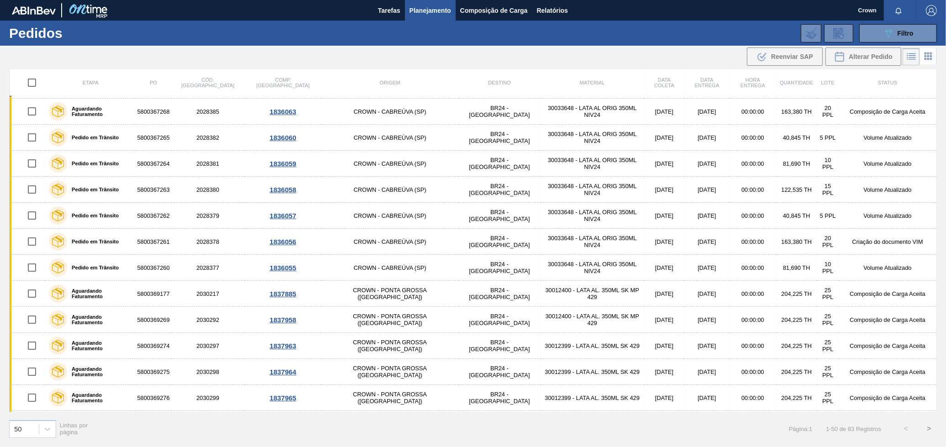
checkbox input "true"
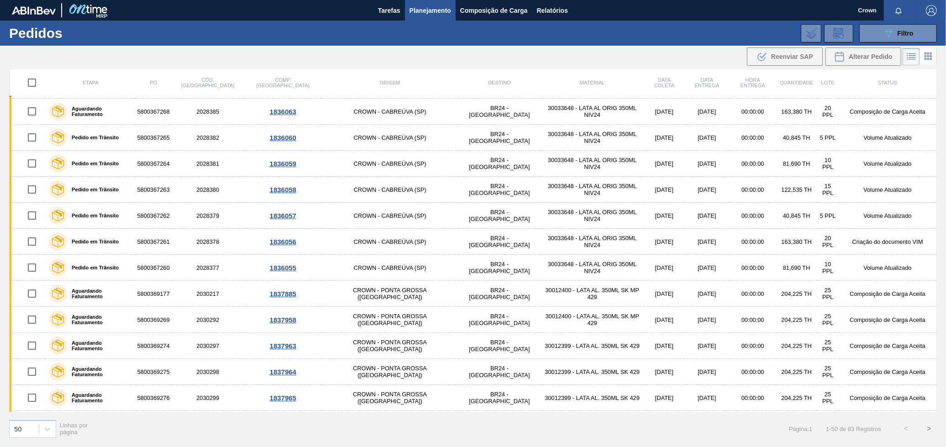
checkbox input "true"
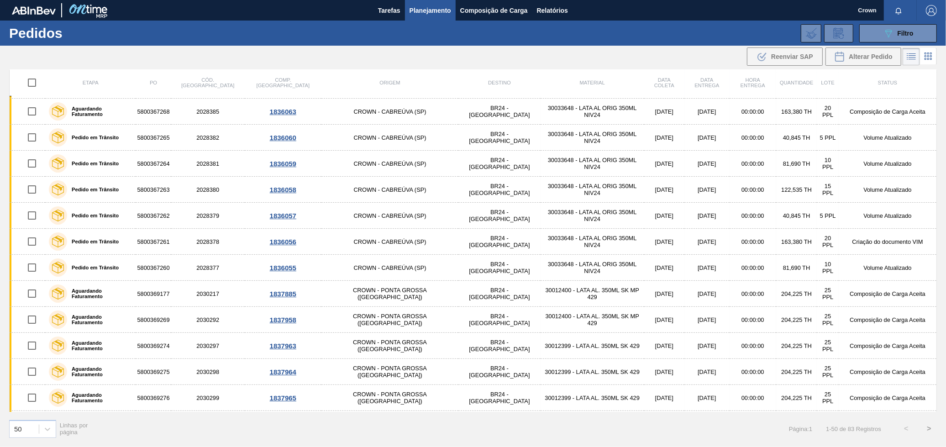
checkbox input "true"
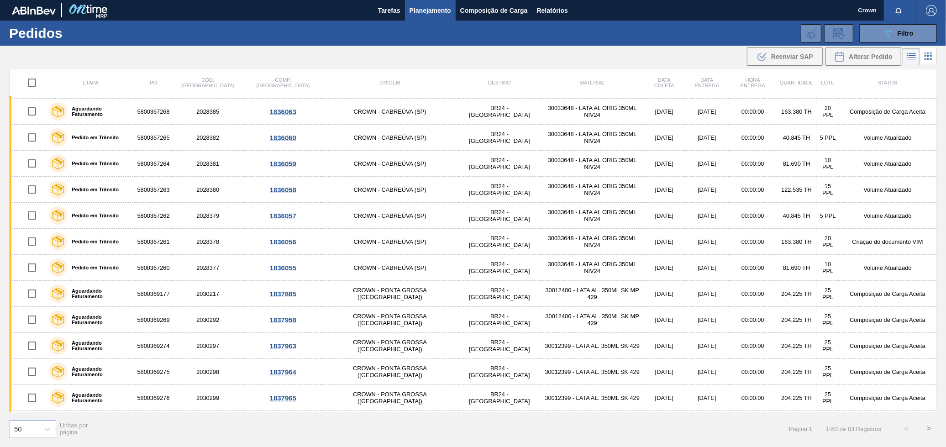
checkbox input "true"
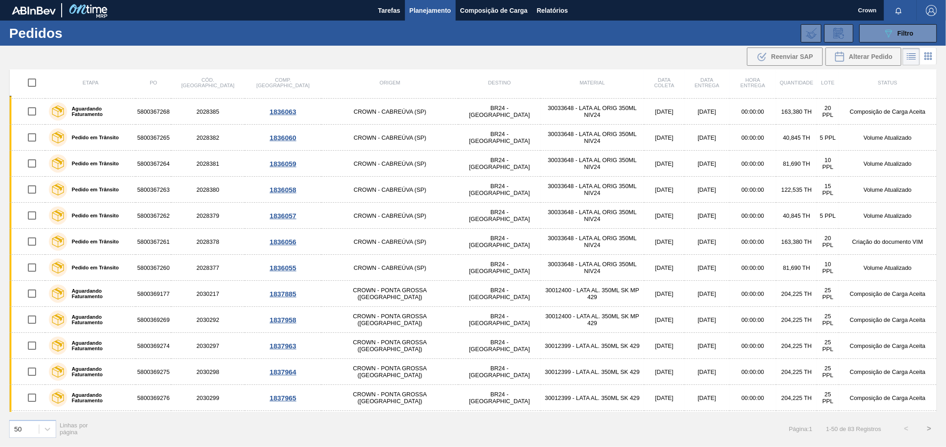
checkbox input "true"
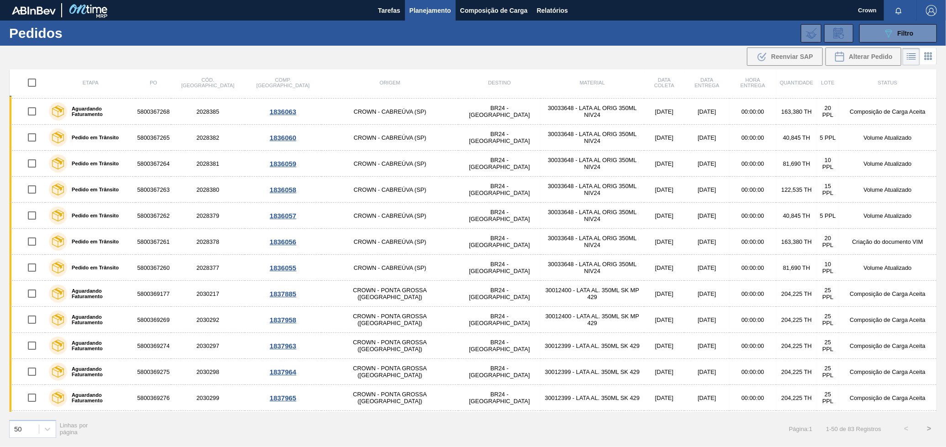
checkbox input "true"
click at [35, 82] on input "checkbox" at bounding box center [31, 82] width 19 height 19
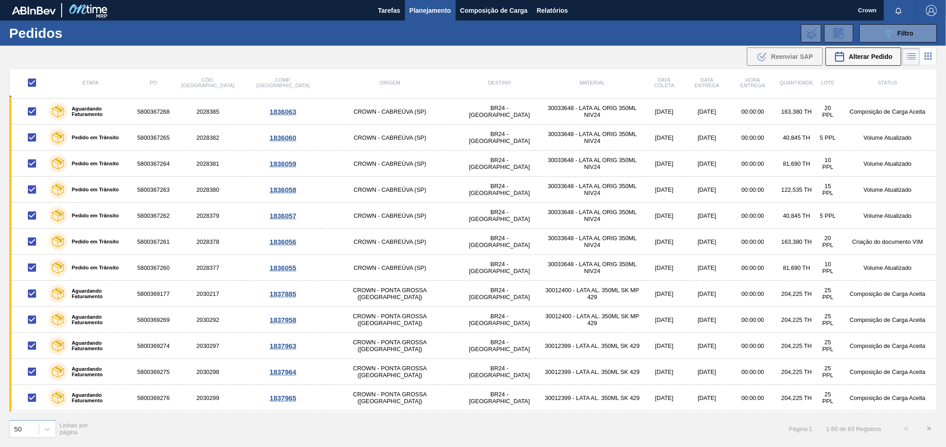
checkbox input "false"
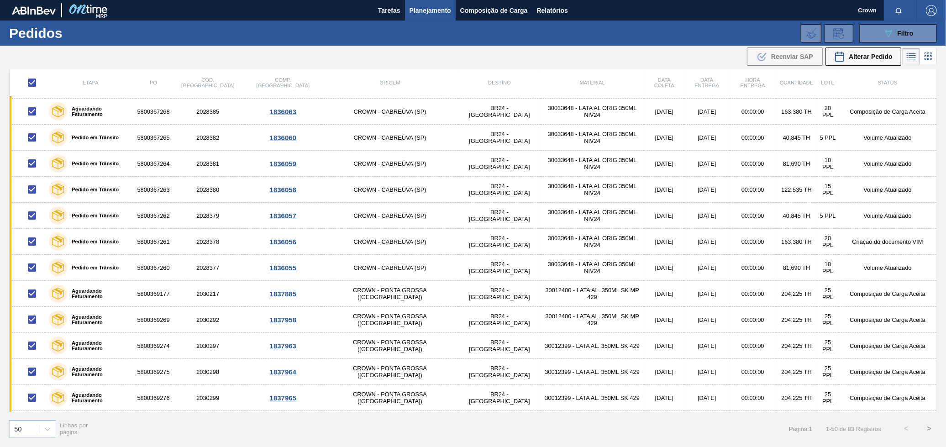
checkbox input "false"
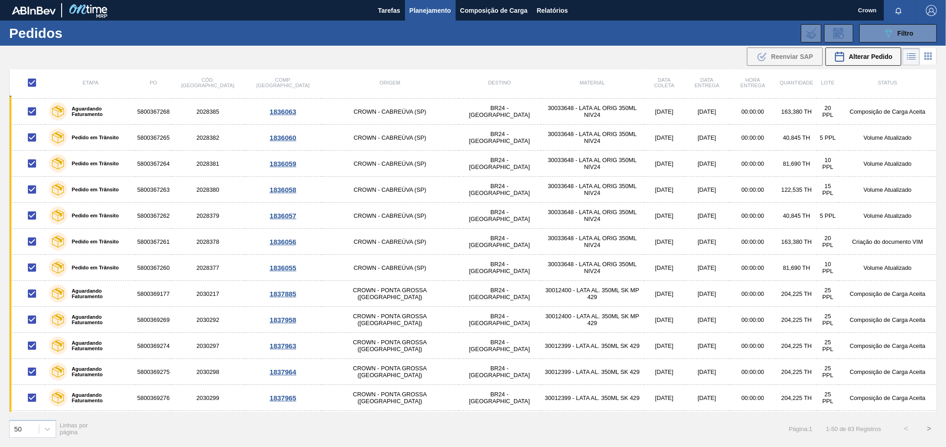
checkbox input "false"
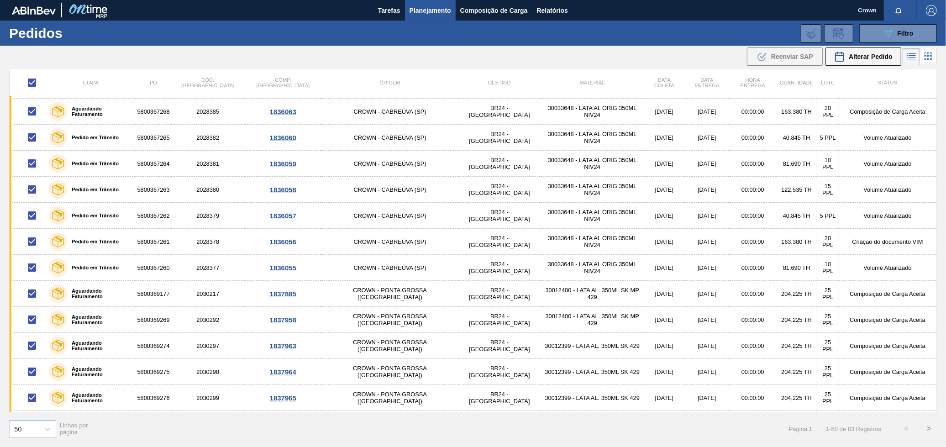
checkbox input "false"
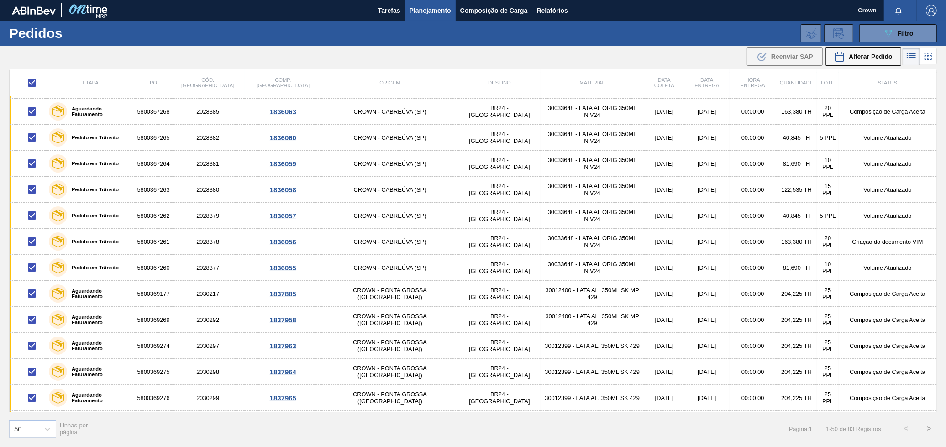
checkbox input "false"
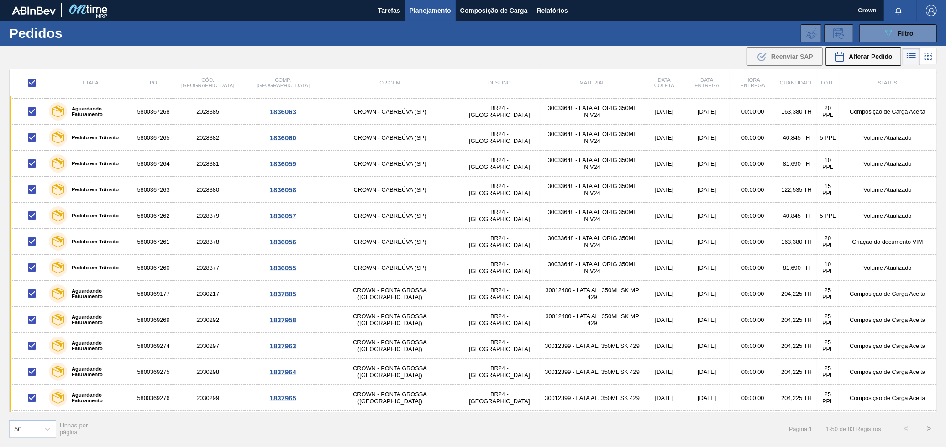
checkbox input "false"
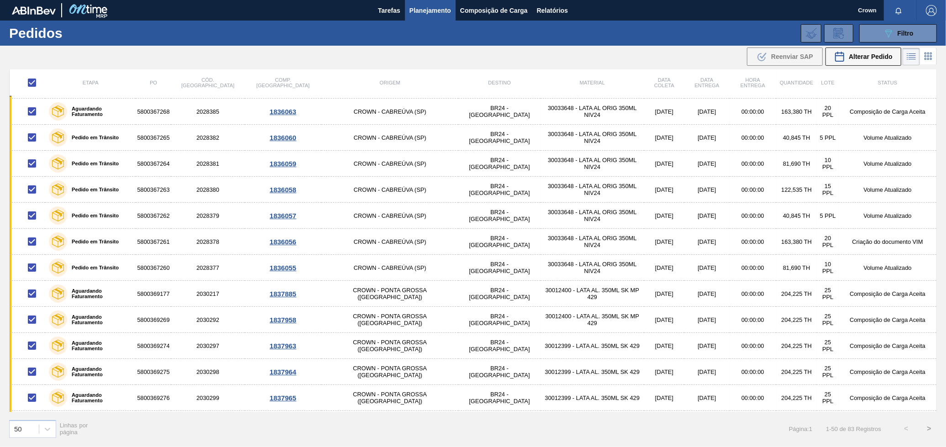
checkbox input "false"
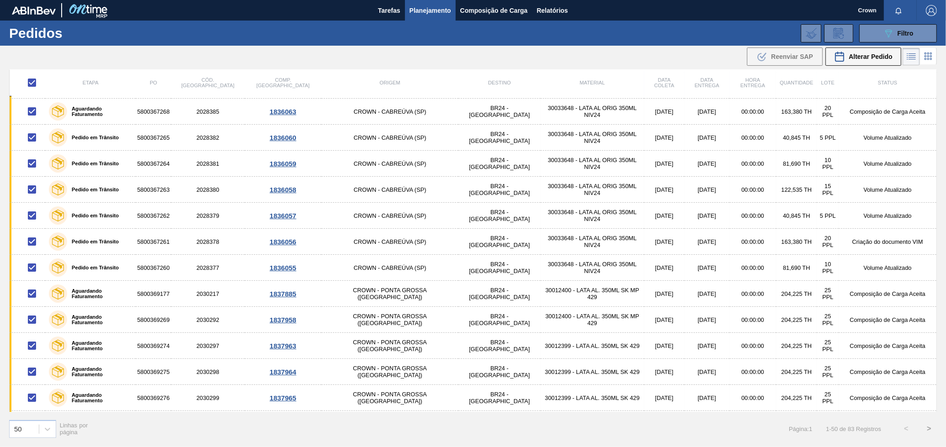
checkbox input "false"
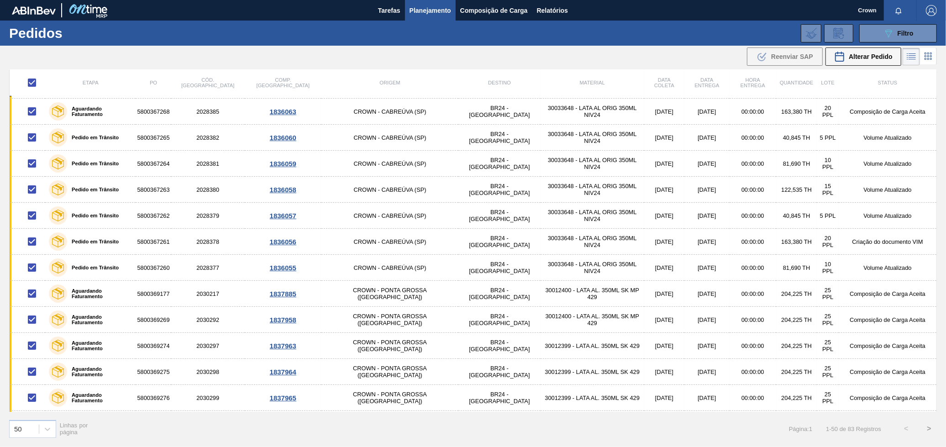
checkbox input "false"
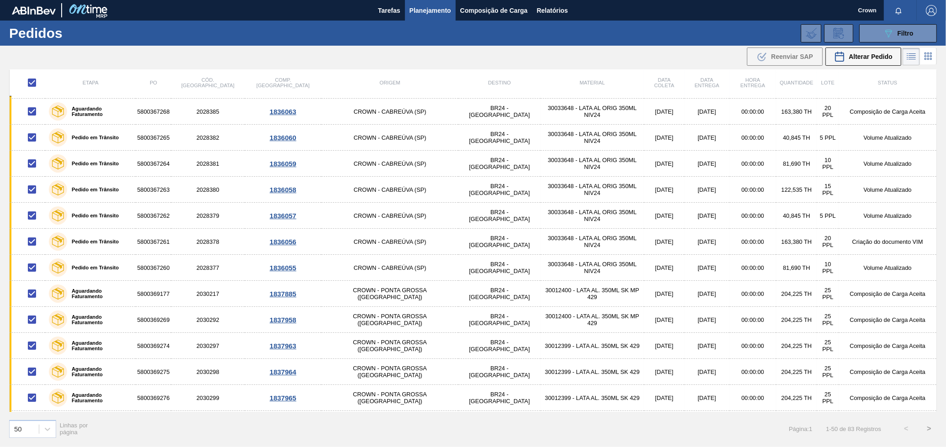
checkbox input "false"
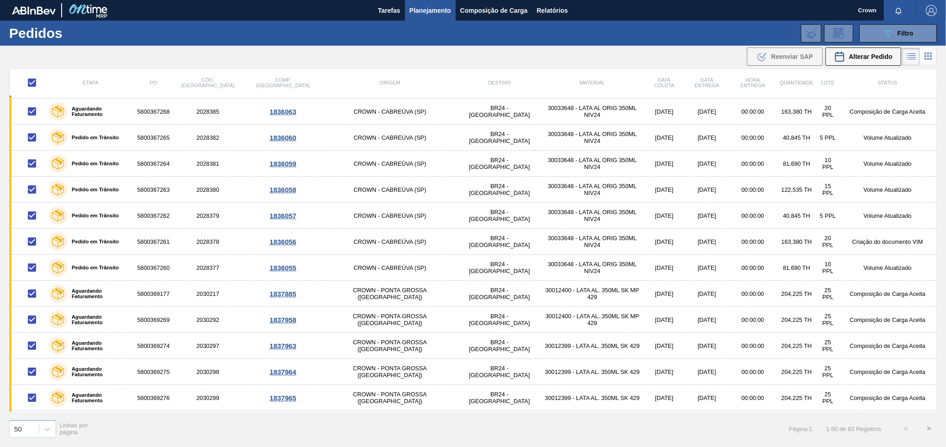
checkbox input "false"
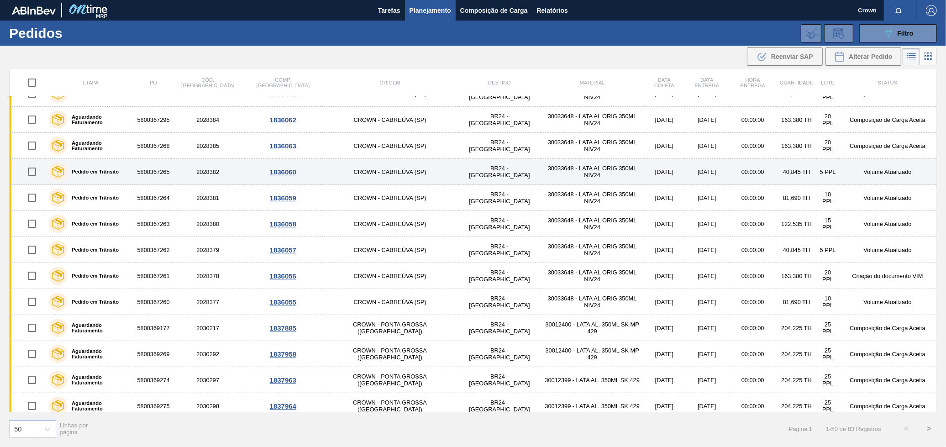
scroll to position [0, 0]
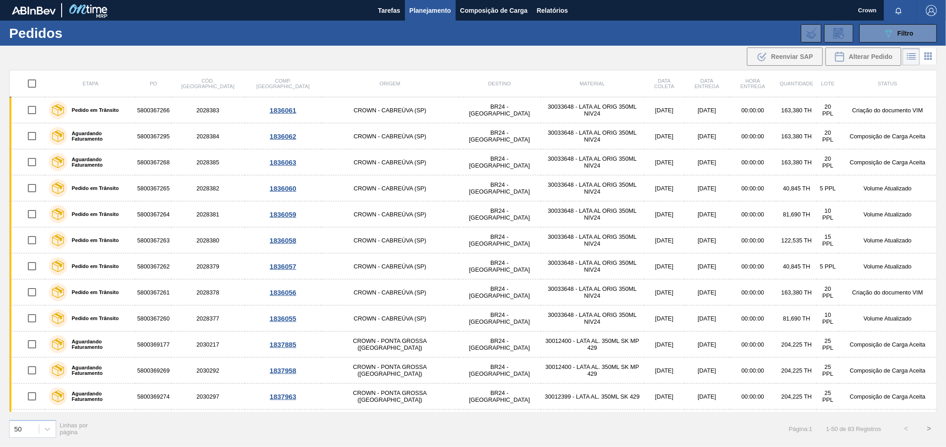
drag, startPoint x: 625, startPoint y: 94, endPoint x: 612, endPoint y: 75, distance: 23.6
click at [644, 75] on th "Data coleta" at bounding box center [664, 83] width 40 height 27
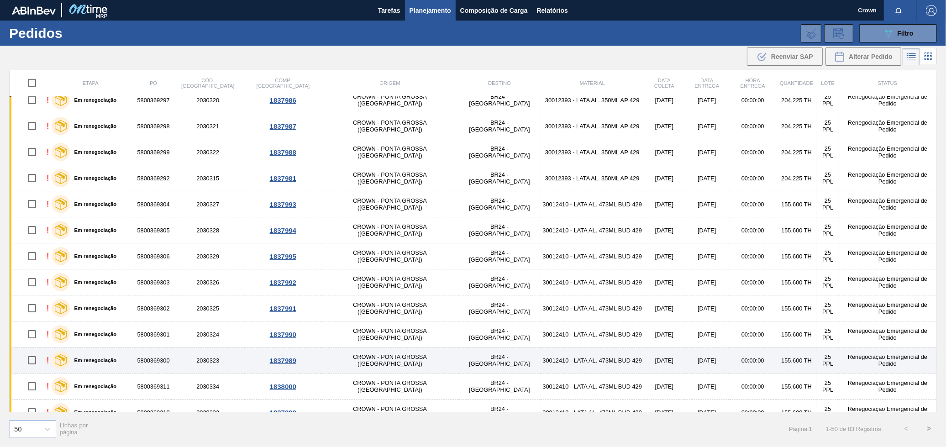
scroll to position [986, 0]
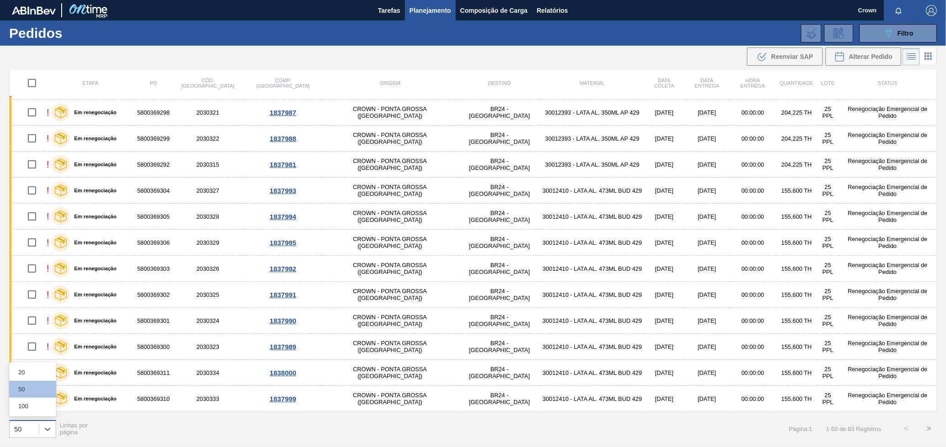
click at [55, 428] on div "50" at bounding box center [32, 429] width 47 height 18
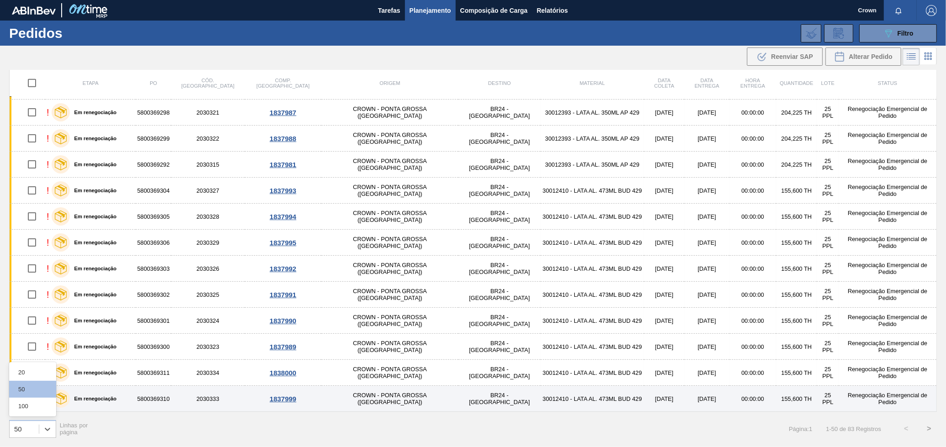
click at [35, 406] on div "100" at bounding box center [32, 405] width 47 height 17
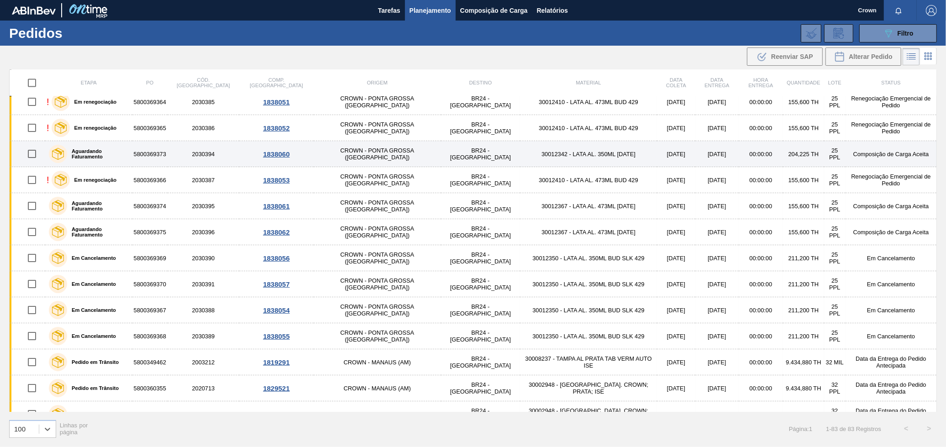
scroll to position [1845, 0]
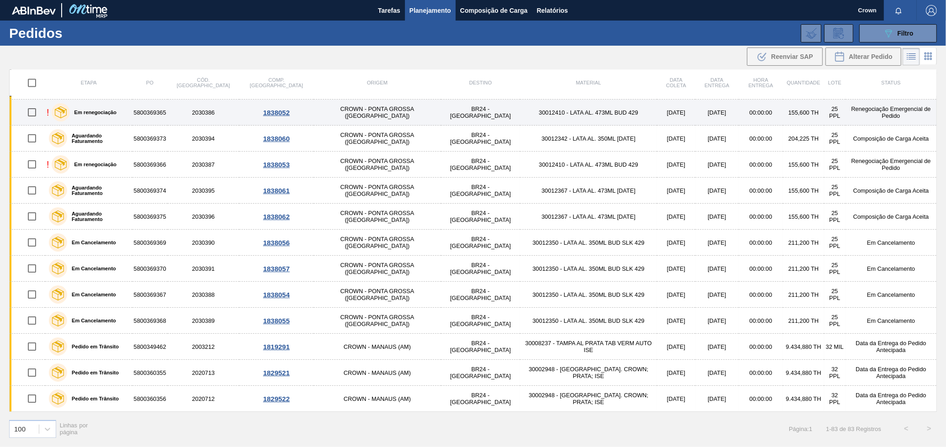
drag, startPoint x: 427, startPoint y: 248, endPoint x: 564, endPoint y: 115, distance: 191.1
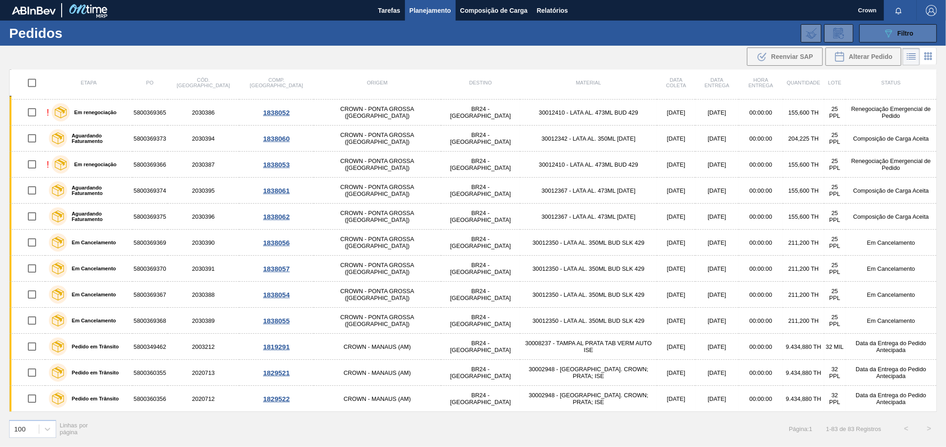
click at [915, 37] on button "089F7B8B-B2A5-4AFE-B5C0-19BA573D28AC Filtro" at bounding box center [898, 33] width 78 height 18
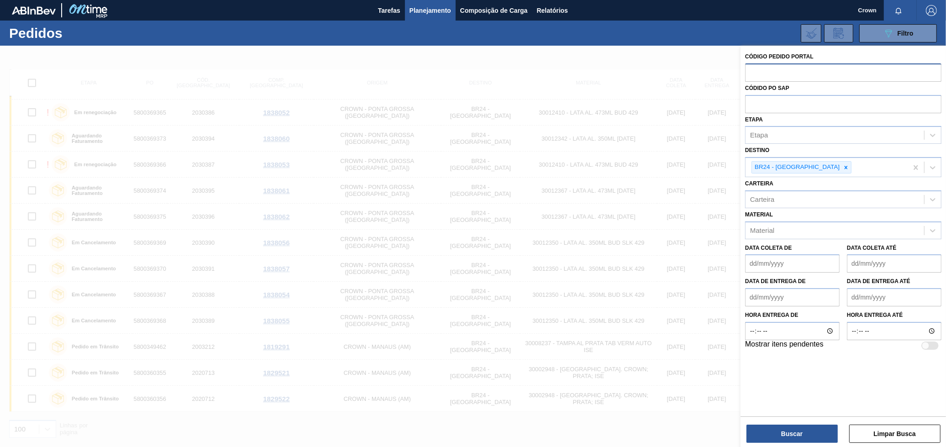
click at [829, 67] on input "text" at bounding box center [843, 71] width 196 height 17
click at [805, 97] on input "text" at bounding box center [843, 103] width 196 height 17
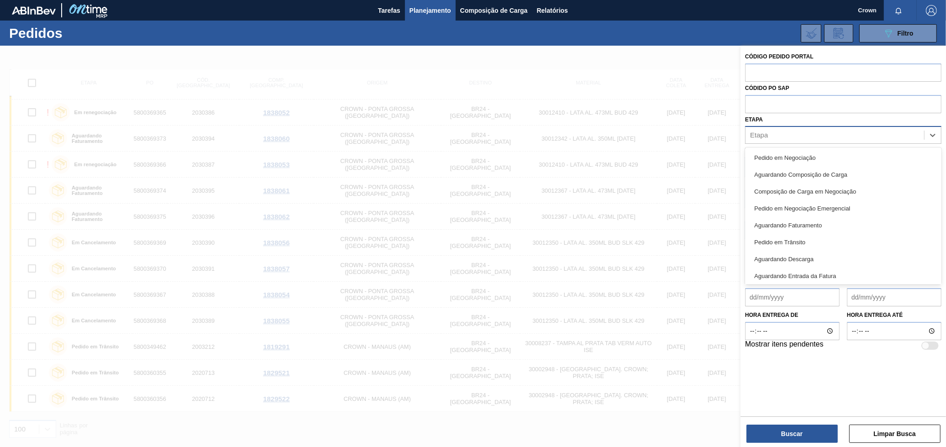
click at [782, 129] on div "Etapa" at bounding box center [834, 135] width 178 height 13
click at [802, 159] on div "Pedido em Negociação" at bounding box center [843, 157] width 196 height 17
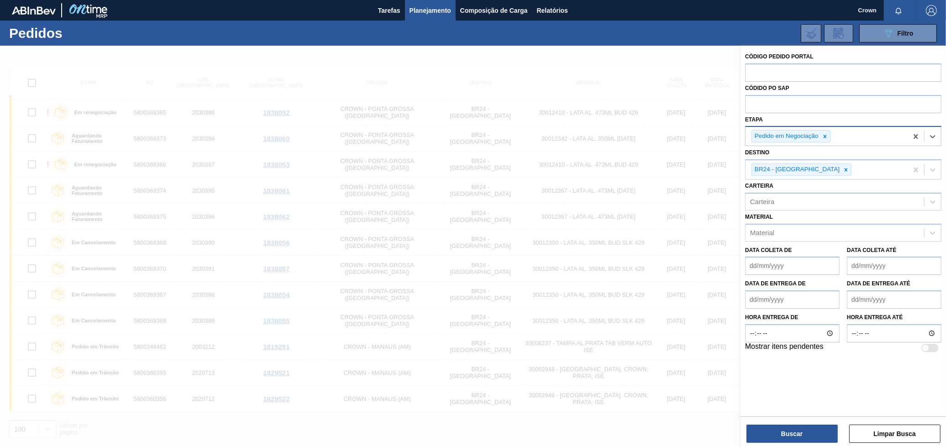
click at [860, 131] on div "Pedido em Negociação" at bounding box center [826, 136] width 162 height 19
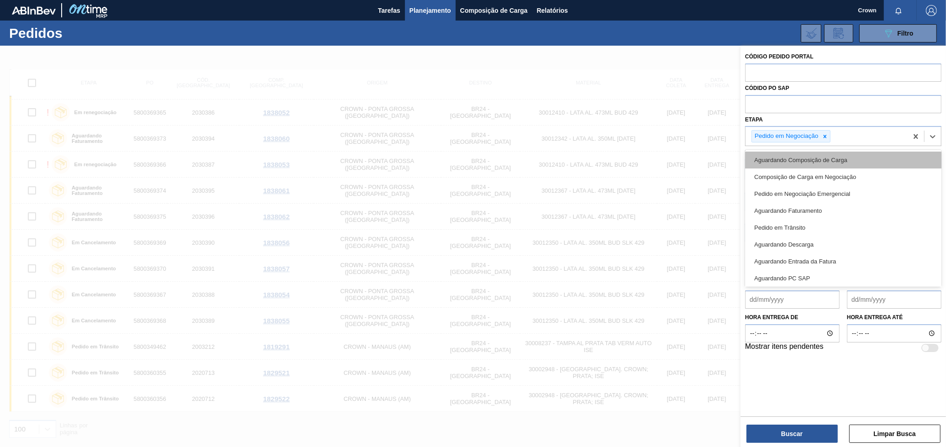
click at [817, 164] on div "Aguardando Composição de Carga" at bounding box center [843, 160] width 196 height 17
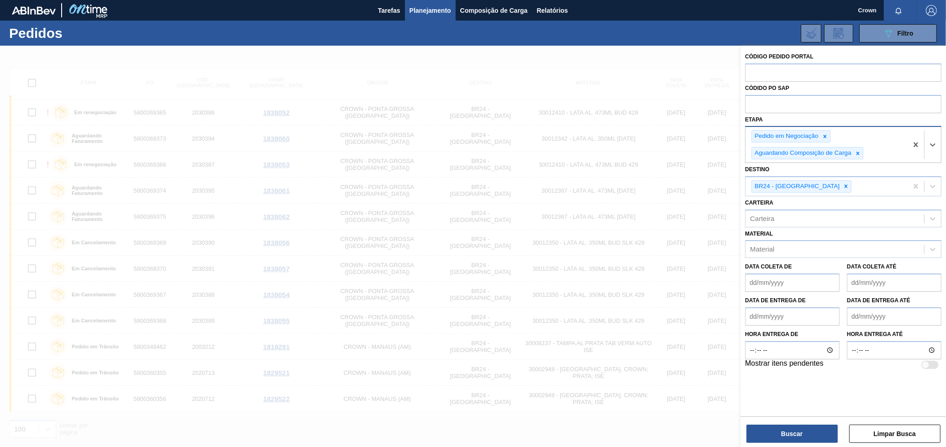
click at [862, 148] on div "Aguardando Composição de Carga" at bounding box center [807, 153] width 112 height 12
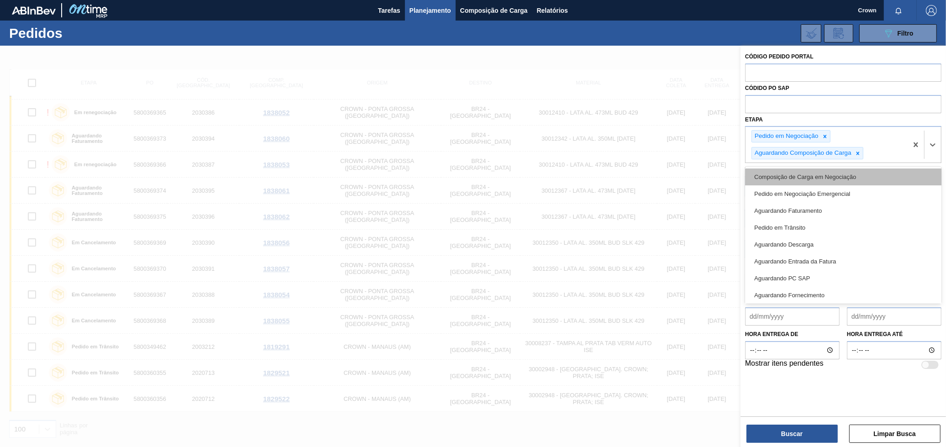
click at [837, 177] on div "Composição de Carga em Negociação" at bounding box center [843, 176] width 196 height 17
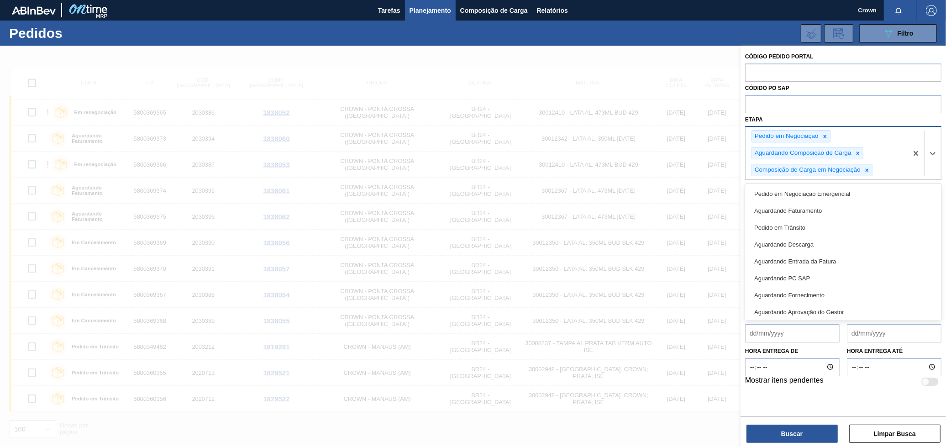
click at [884, 140] on div "Pedido em Negociação Aguardando Composição de Carga Composição de Carga em Nego…" at bounding box center [826, 153] width 162 height 52
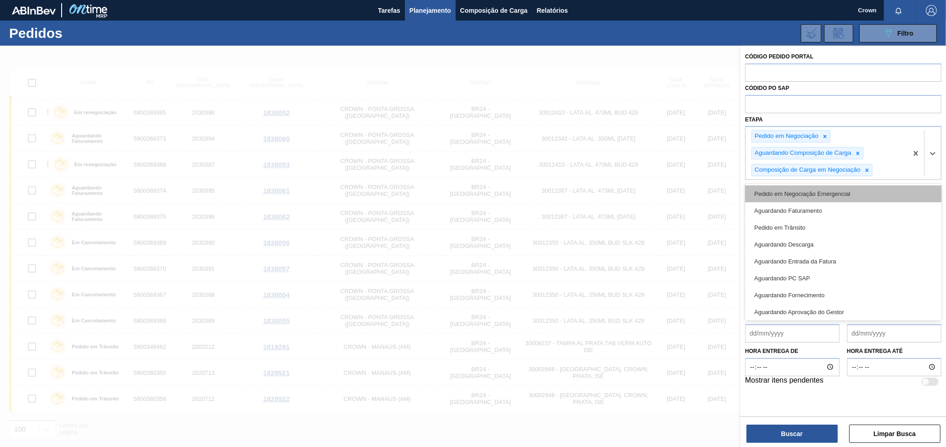
click at [837, 192] on div "Pedido em Negociação Emergencial" at bounding box center [843, 193] width 196 height 17
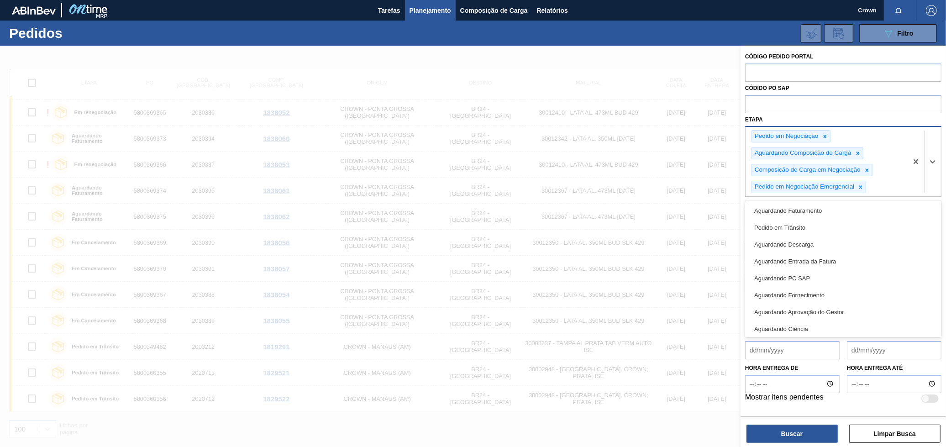
click at [894, 173] on div "Pedido em Negociação Aguardando Composição de Carga Composição de Carga em Nego…" at bounding box center [826, 161] width 162 height 69
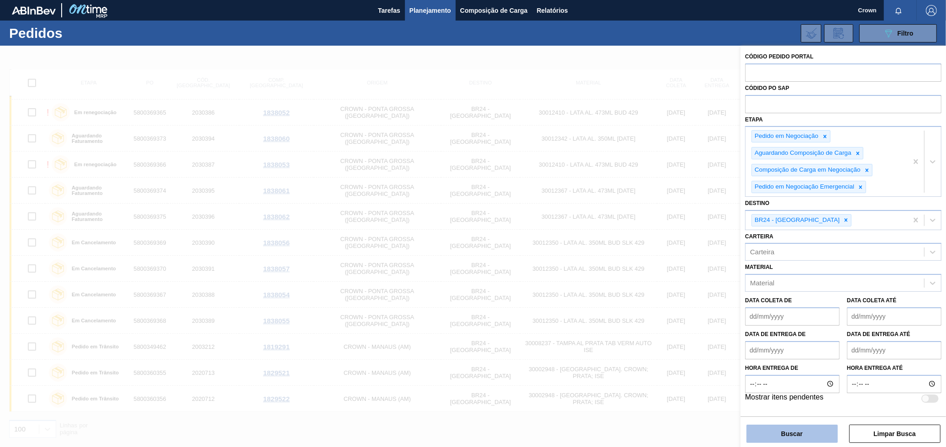
click at [767, 437] on button "Buscar" at bounding box center [791, 433] width 91 height 18
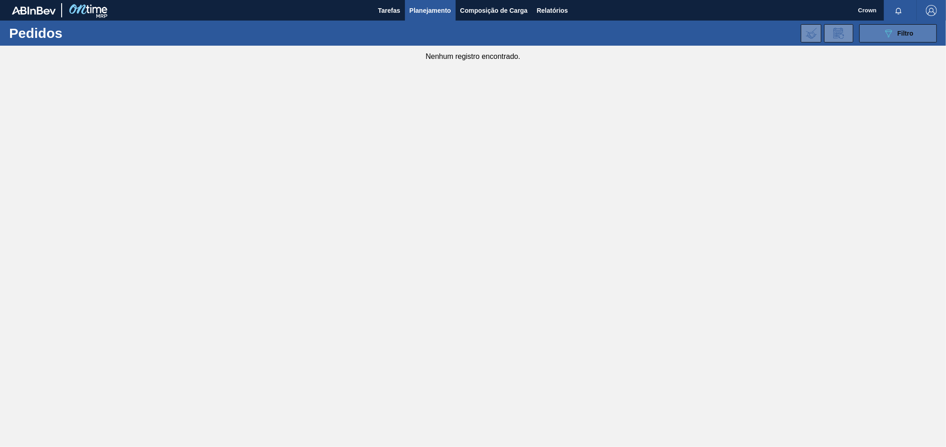
drag, startPoint x: 889, startPoint y: 21, endPoint x: 885, endPoint y: 30, distance: 10.4
click at [887, 27] on div "089F7B8B-B2A5-4AFE-B5C0-19BA573D28AC Filtro Código Pedido Portal Códido PO SAP …" at bounding box center [544, 33] width 794 height 27
click at [884, 32] on icon "089F7B8B-B2A5-4AFE-B5C0-19BA573D28AC" at bounding box center [888, 33] width 11 height 11
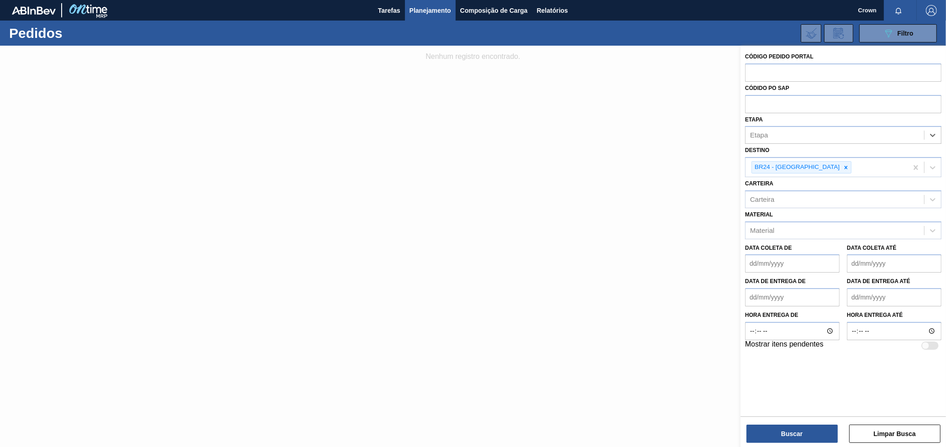
click at [797, 144] on div "Destino BR24 - Ponta Grossa" at bounding box center [843, 160] width 196 height 33
click at [789, 139] on div "Etapa" at bounding box center [834, 135] width 178 height 13
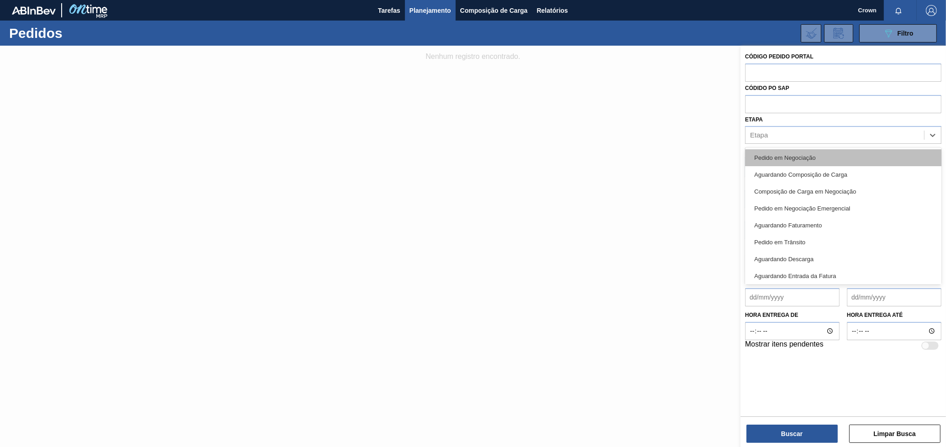
click at [795, 160] on div "Pedido em Negociação" at bounding box center [843, 157] width 196 height 17
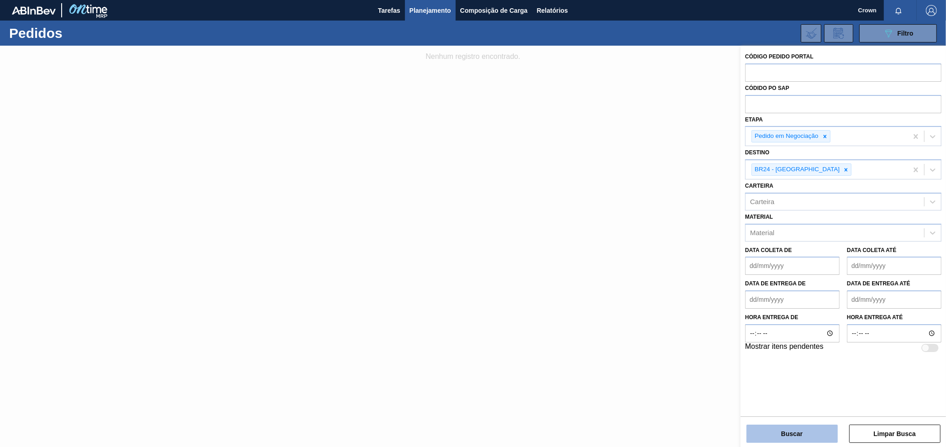
click at [793, 434] on button "Buscar" at bounding box center [791, 433] width 91 height 18
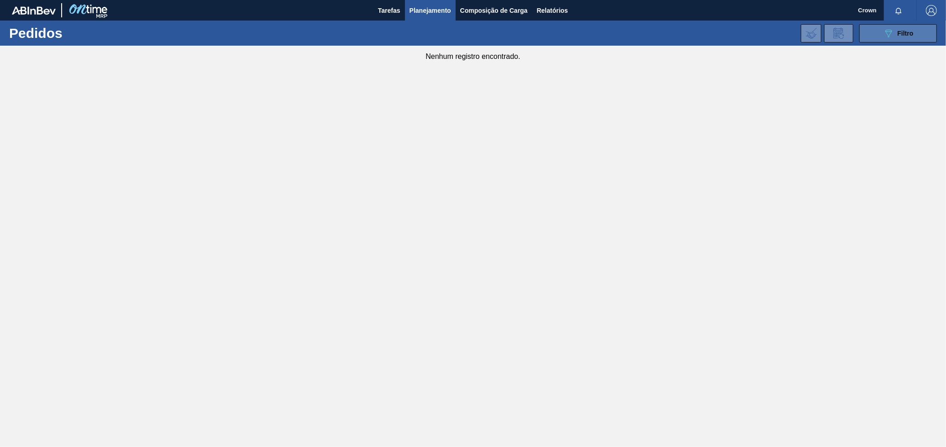
click at [909, 42] on button "089F7B8B-B2A5-4AFE-B5C0-19BA573D28AC Filtro" at bounding box center [898, 33] width 78 height 18
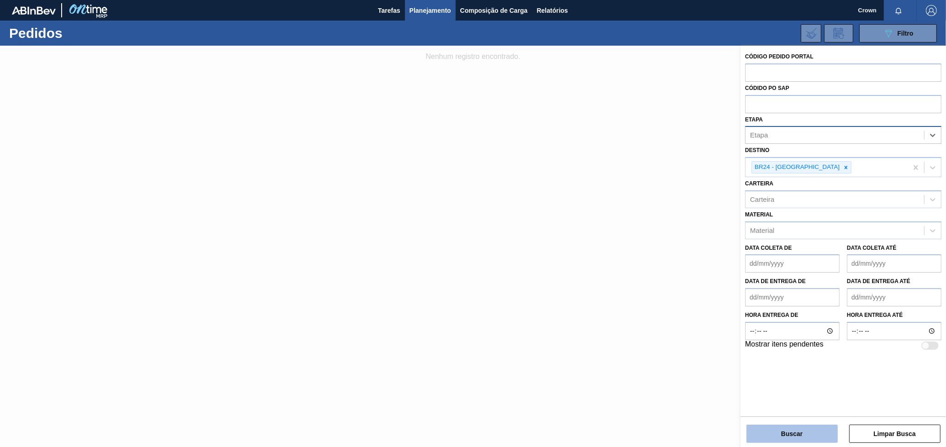
click at [784, 434] on button "Buscar" at bounding box center [791, 433] width 91 height 18
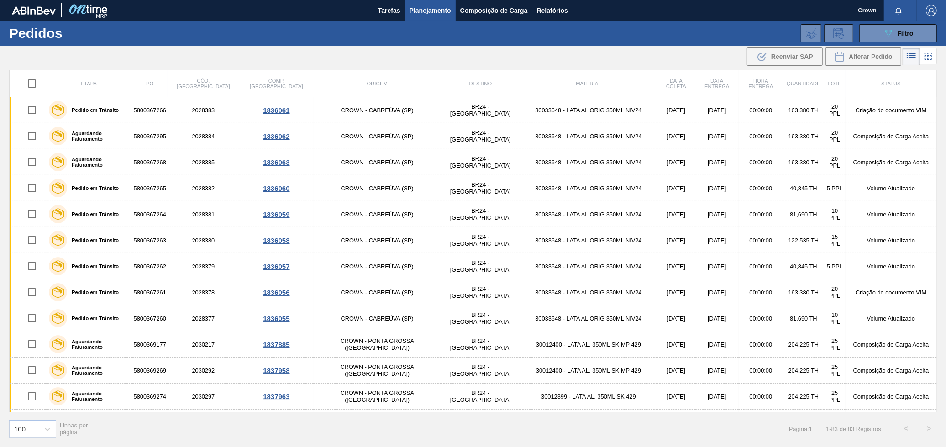
click at [101, 89] on th "Etapa" at bounding box center [88, 83] width 87 height 27
click at [97, 83] on span "Etapa" at bounding box center [89, 83] width 16 height 5
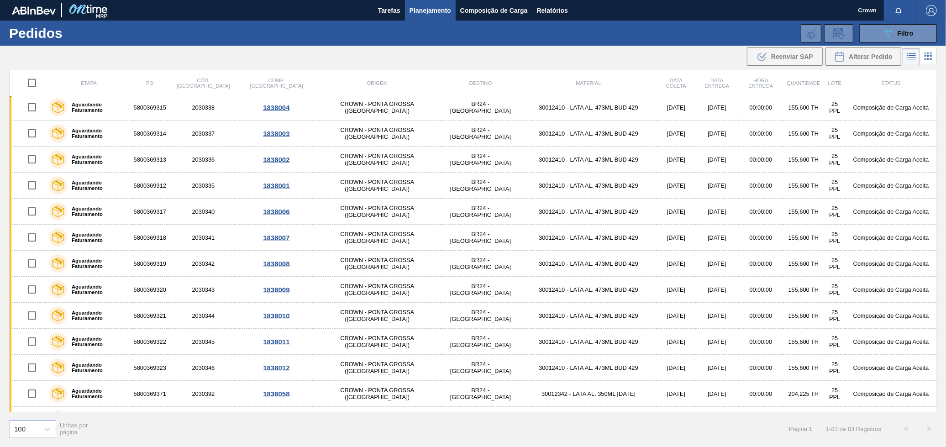
scroll to position [1389, 0]
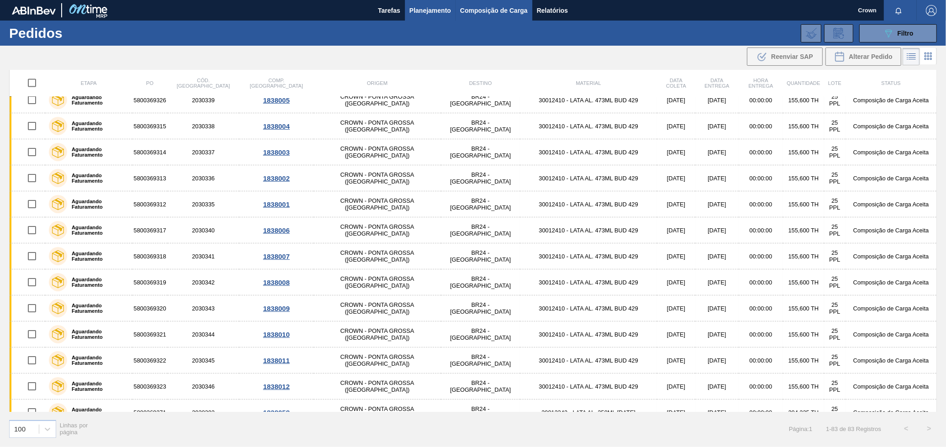
click at [497, 7] on span "Composição de Carga" at bounding box center [494, 10] width 68 height 11
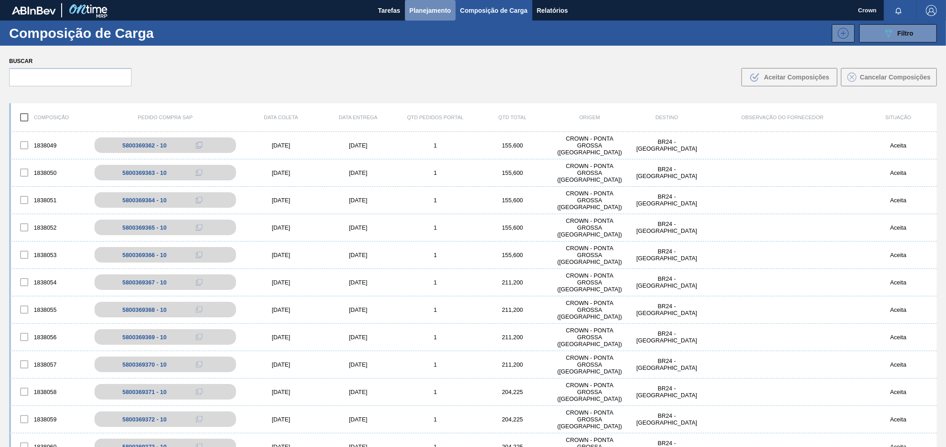
click at [435, 8] on span "Planejamento" at bounding box center [430, 10] width 42 height 11
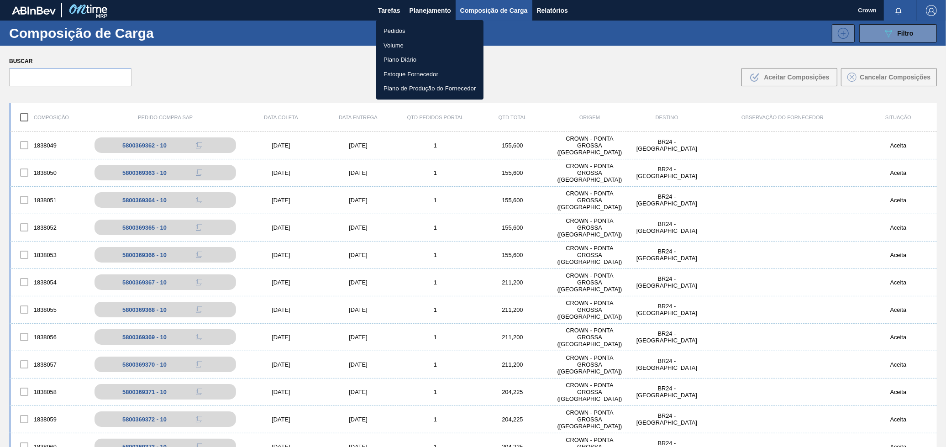
click at [392, 46] on li "Volume" at bounding box center [429, 45] width 107 height 15
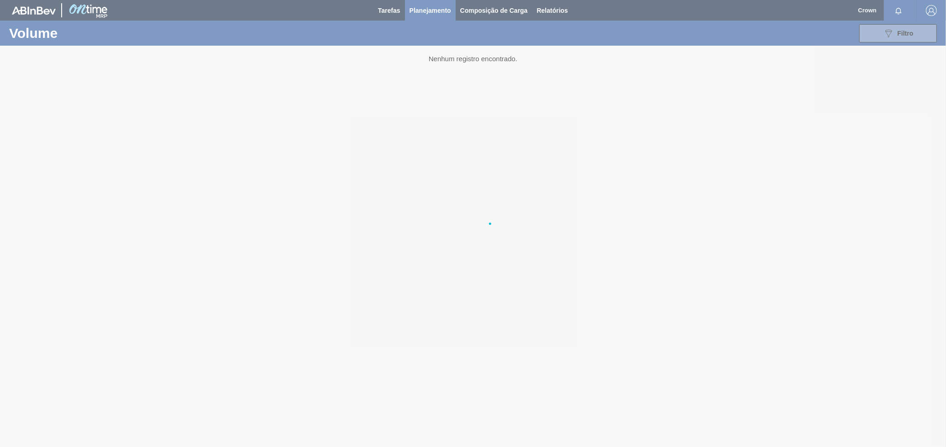
click at [392, 44] on li "Volume" at bounding box center [429, 40] width 80 height 8
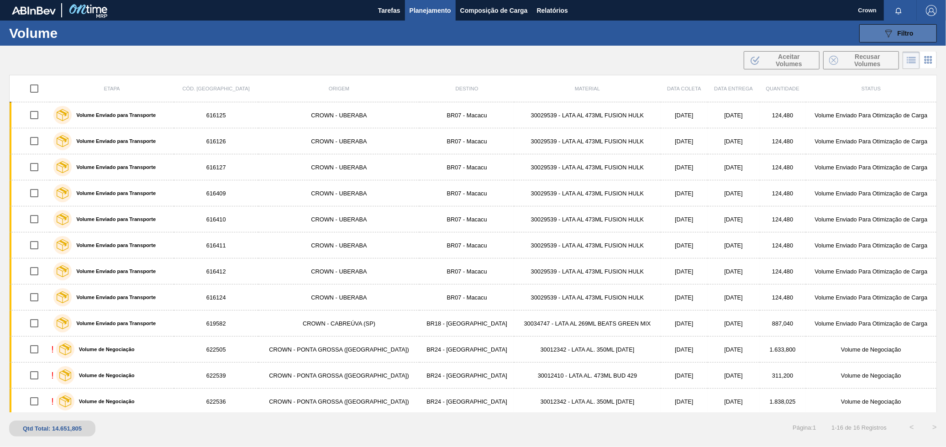
click at [901, 28] on div "089F7B8B-B2A5-4AFE-B5C0-19BA573D28AC Filtro" at bounding box center [898, 33] width 31 height 11
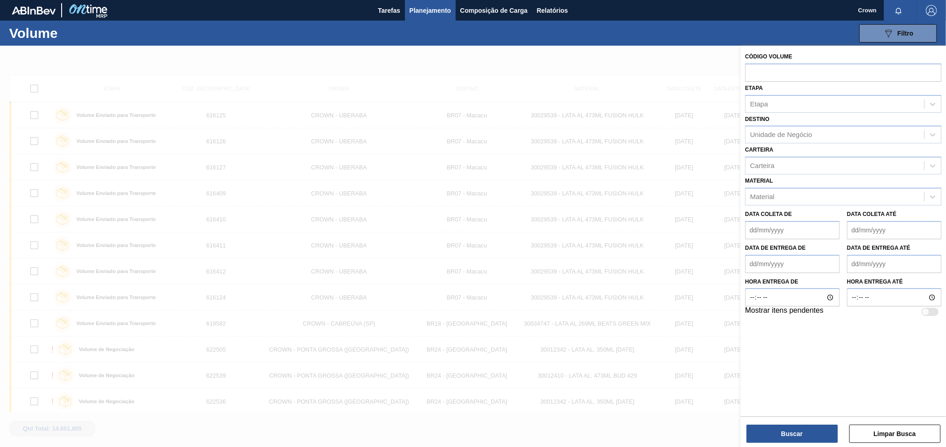
drag, startPoint x: 574, startPoint y: 97, endPoint x: 459, endPoint y: 171, distance: 136.7
click at [572, 100] on div at bounding box center [473, 269] width 946 height 447
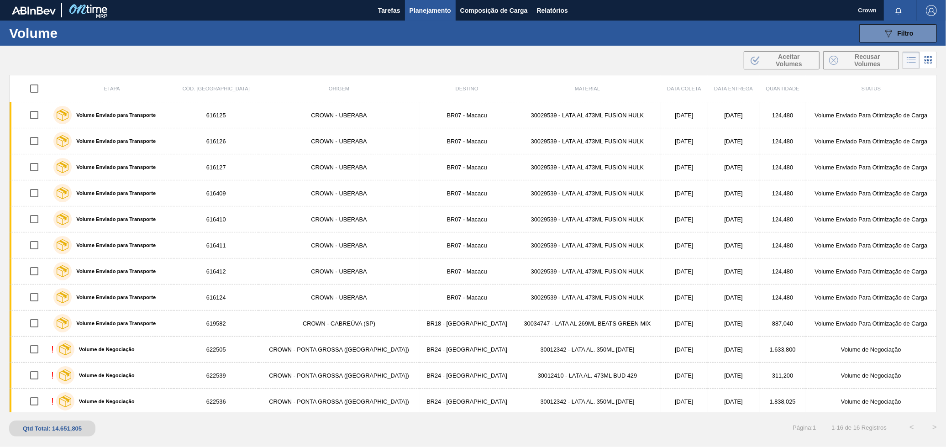
click at [68, 427] on div "Qtd Total: 14.651,805" at bounding box center [52, 428] width 73 height 7
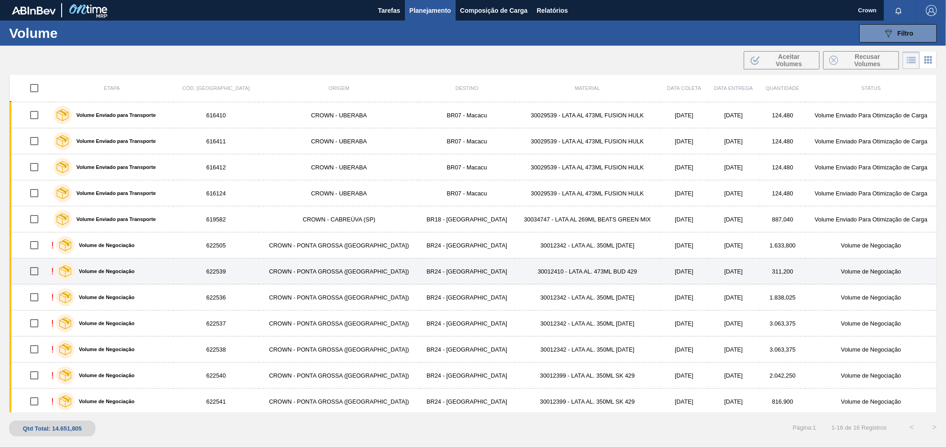
scroll to position [105, 0]
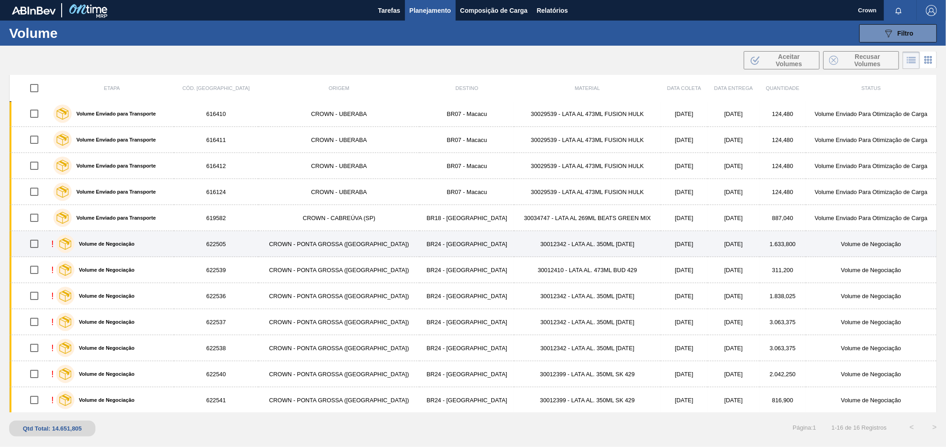
click at [330, 240] on td "CROWN - PONTA GROSSA ([GEOGRAPHIC_DATA])" at bounding box center [339, 244] width 162 height 26
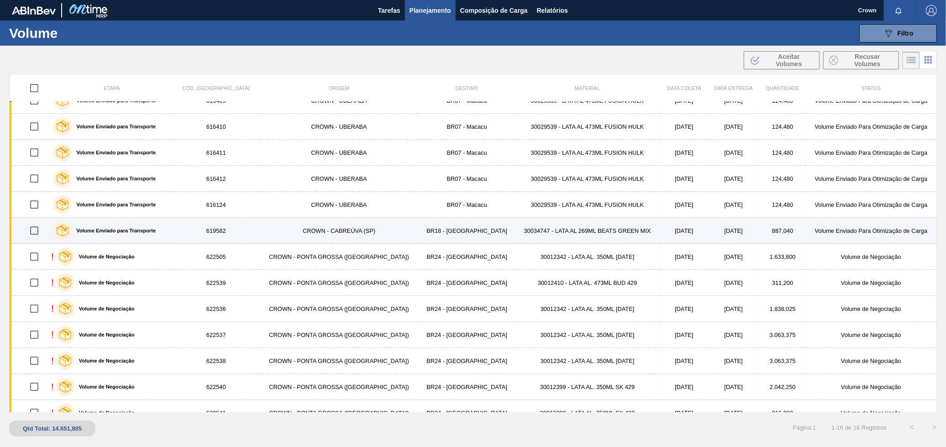
scroll to position [105, 0]
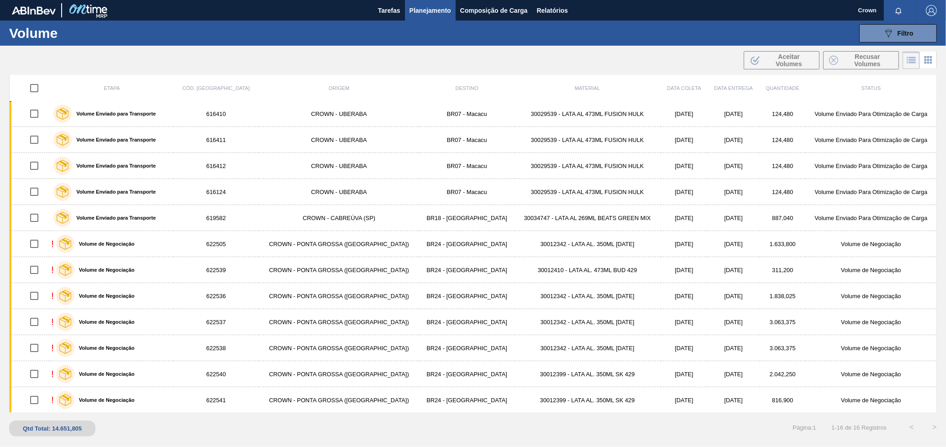
click at [429, 9] on span "Planejamento" at bounding box center [430, 10] width 42 height 11
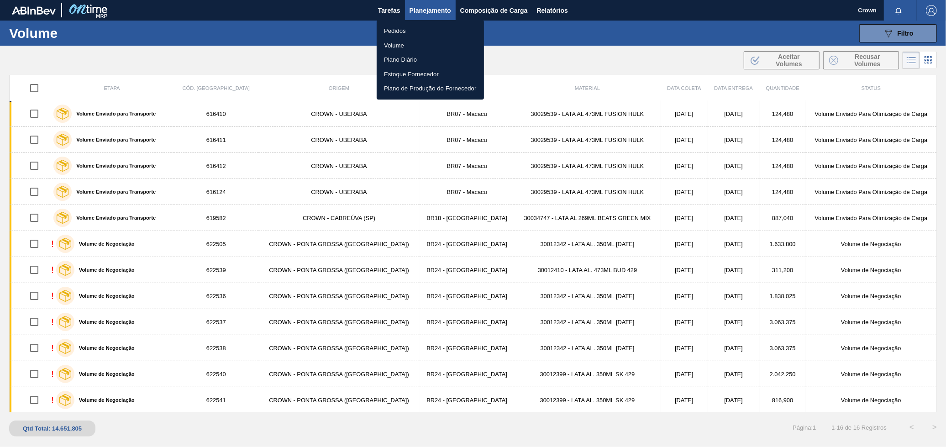
click at [404, 26] on li "Pedidos" at bounding box center [430, 31] width 107 height 15
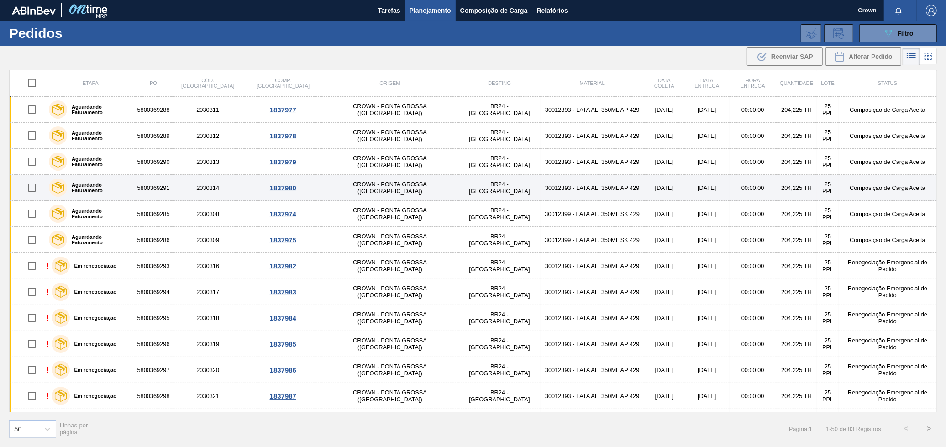
scroll to position [710, 0]
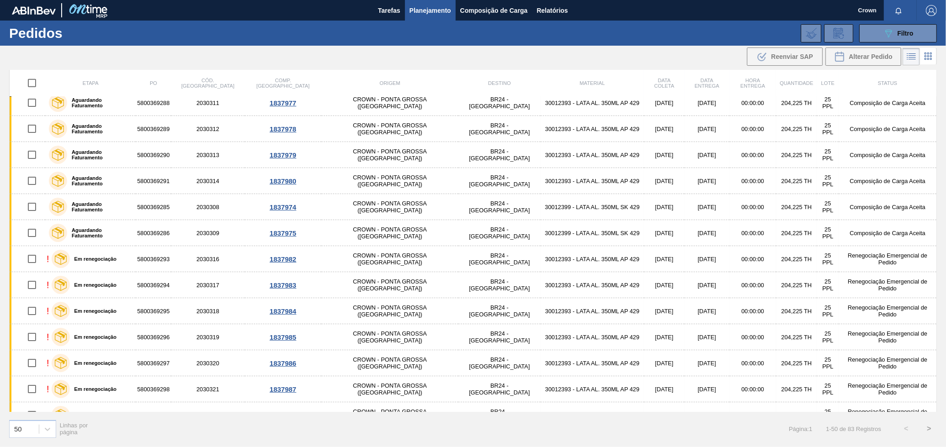
drag, startPoint x: 523, startPoint y: 186, endPoint x: 540, endPoint y: 83, distance: 104.6
click at [892, 28] on icon "089F7B8B-B2A5-4AFE-B5C0-19BA573D28AC" at bounding box center [888, 33] width 11 height 11
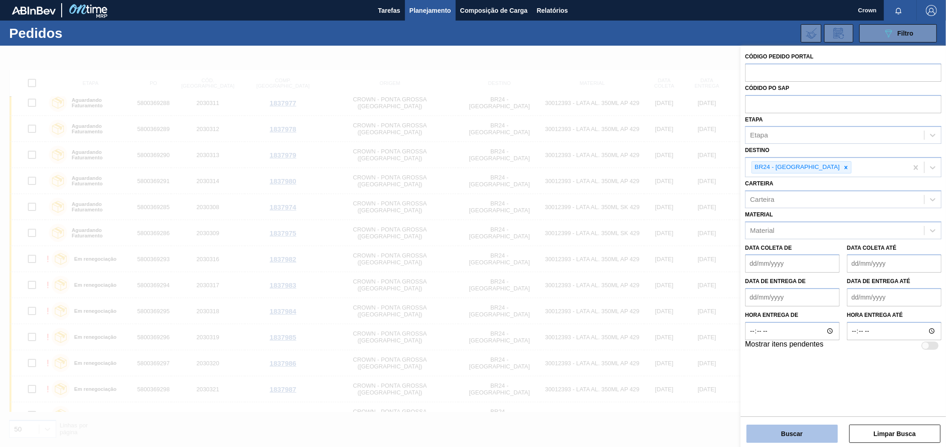
click at [810, 427] on button "Buscar" at bounding box center [791, 433] width 91 height 18
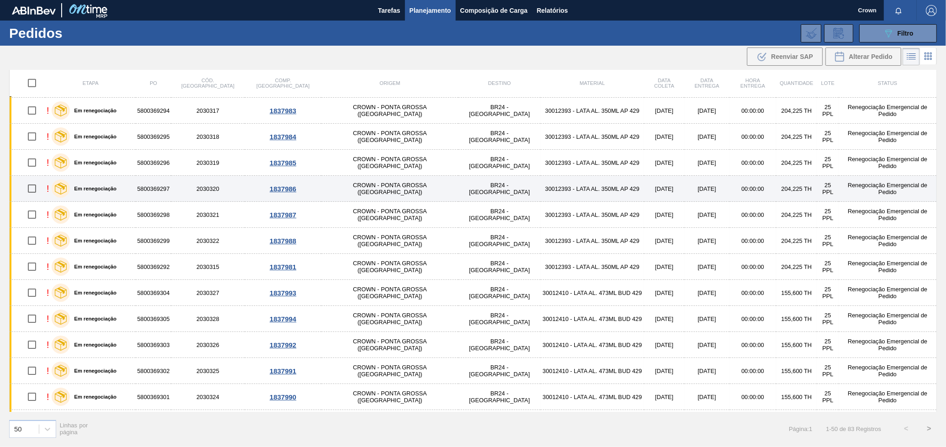
scroll to position [833, 0]
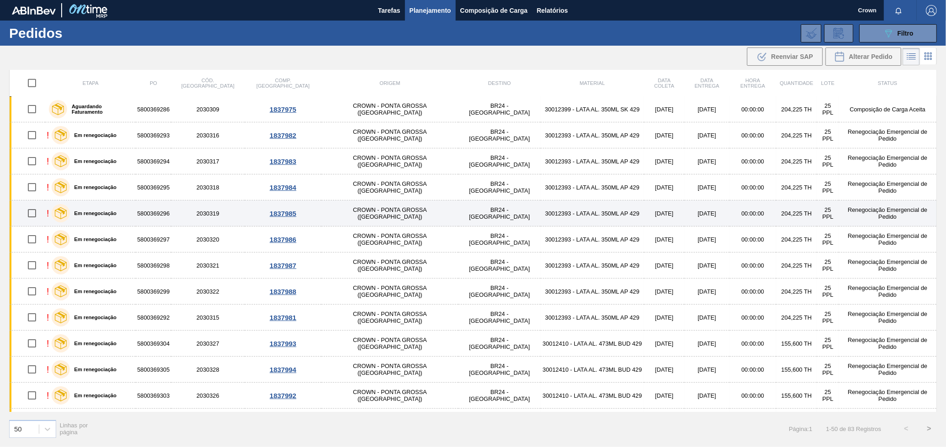
click at [326, 206] on td "CROWN - PONTA GROSSA ([GEOGRAPHIC_DATA])" at bounding box center [389, 213] width 137 height 26
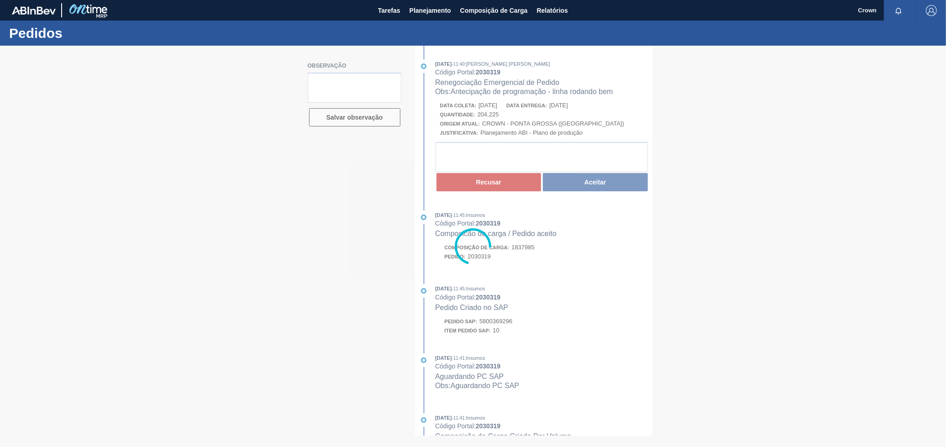
click at [292, 212] on div at bounding box center [473, 246] width 946 height 401
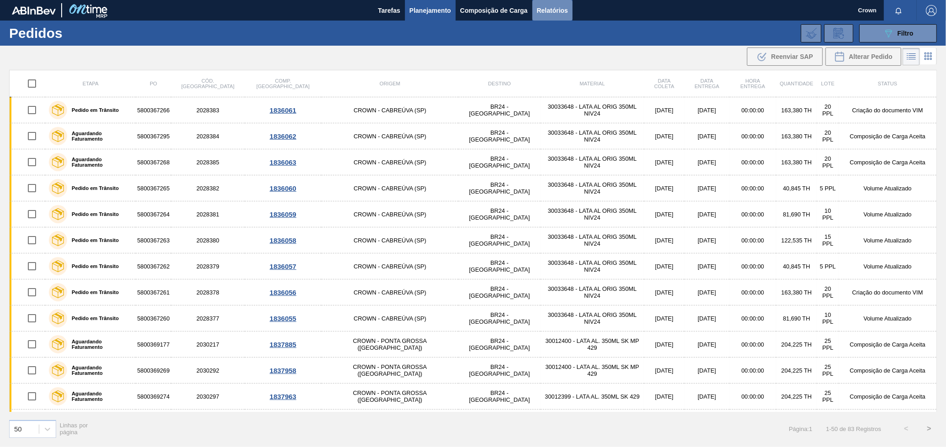
click at [558, 10] on span "Relatórios" at bounding box center [552, 10] width 31 height 11
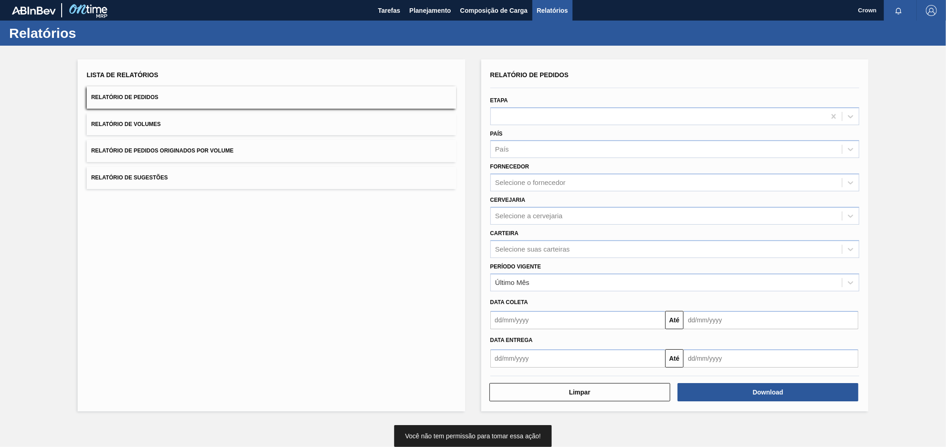
click at [267, 124] on button "Relatório de Volumes" at bounding box center [271, 124] width 369 height 22
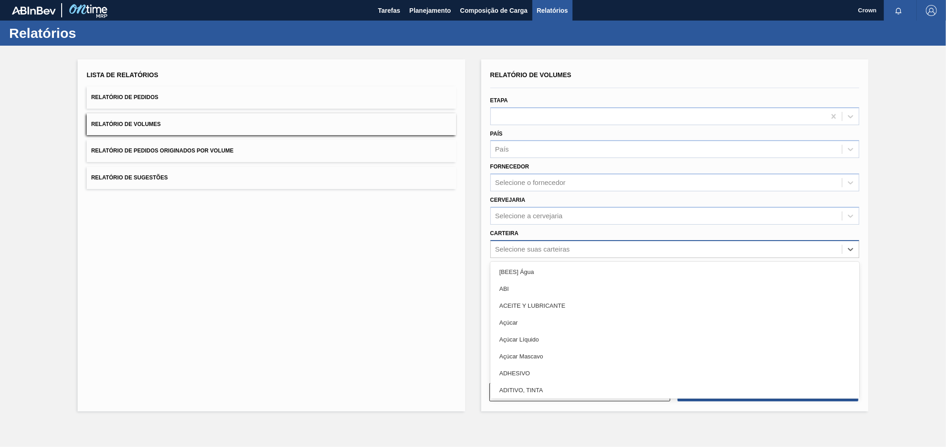
click at [544, 248] on div "Selecione suas carteiras" at bounding box center [532, 249] width 74 height 8
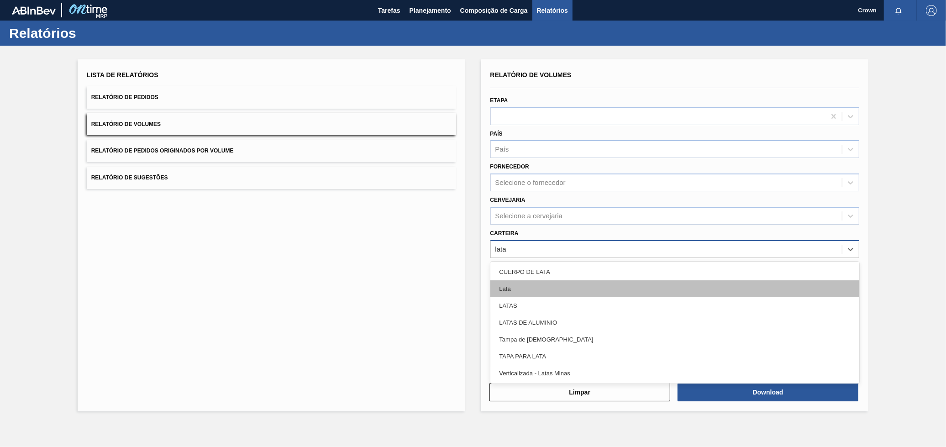
type input "lata"
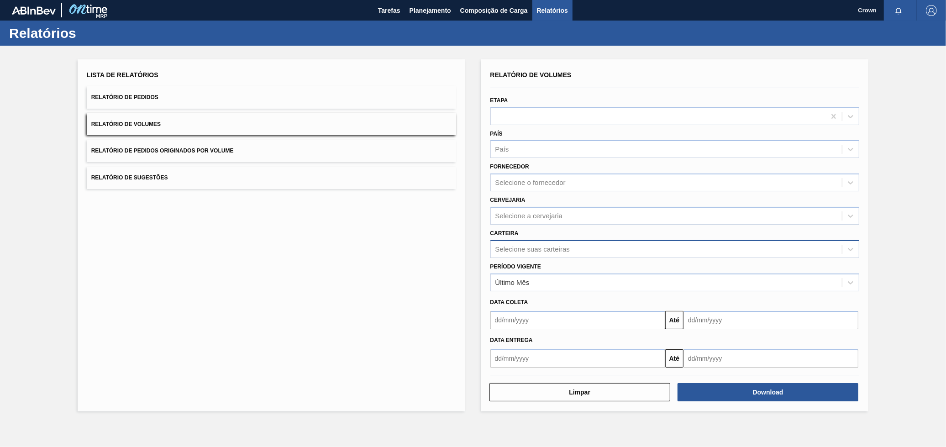
drag, startPoint x: 543, startPoint y: 288, endPoint x: 498, endPoint y: 245, distance: 62.0
click at [498, 245] on div "Selecione suas carteiras" at bounding box center [532, 249] width 74 height 8
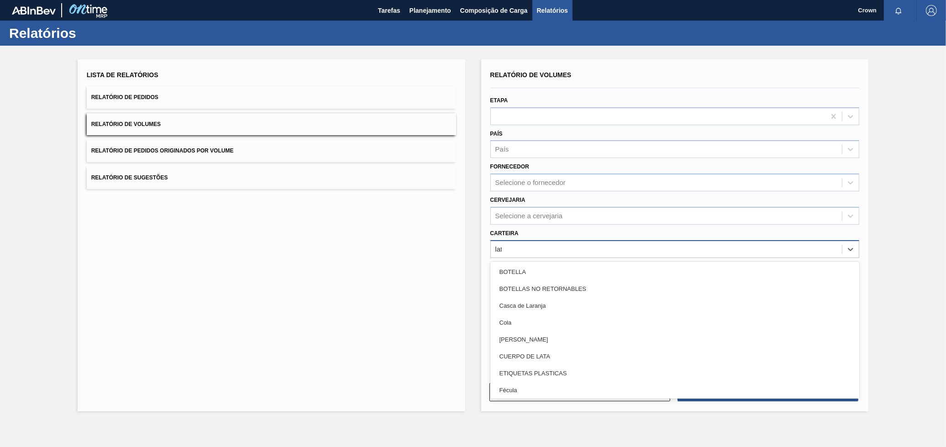
type input "lata"
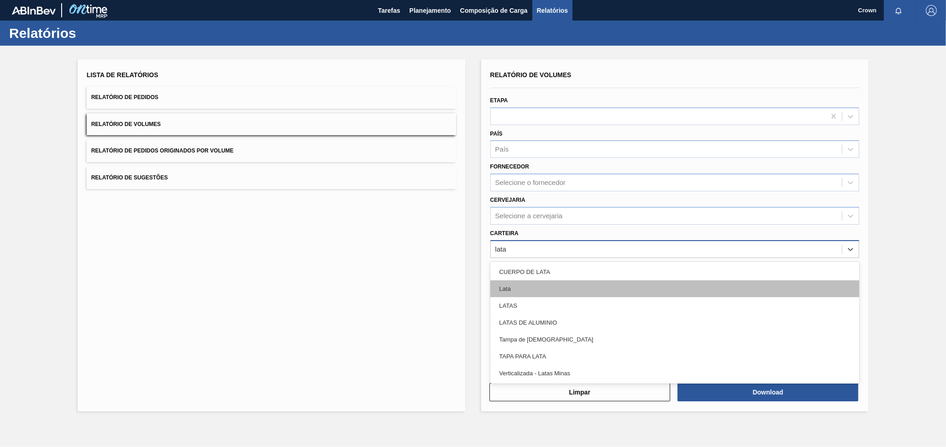
click at [514, 288] on div "Lata" at bounding box center [674, 288] width 369 height 17
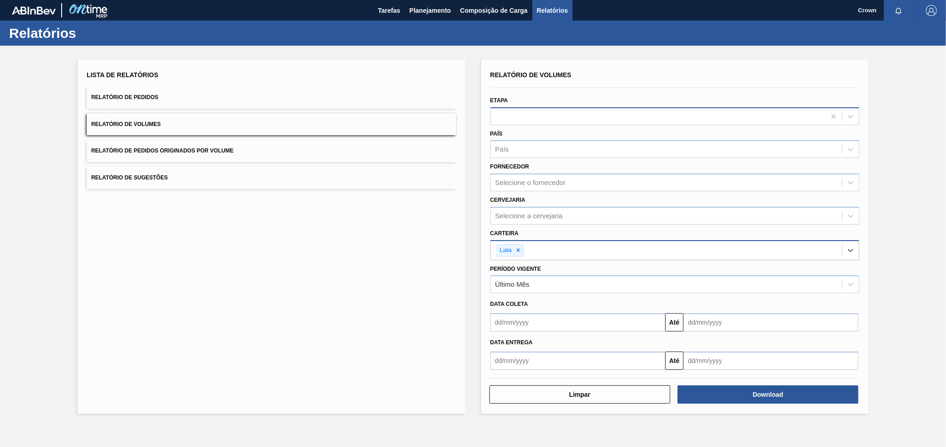
click at [537, 115] on div at bounding box center [658, 116] width 335 height 13
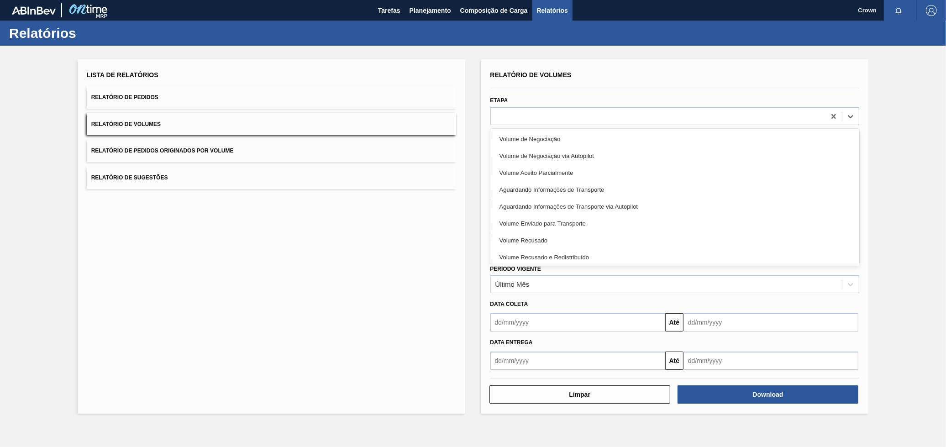
drag, startPoint x: 536, startPoint y: 115, endPoint x: 599, endPoint y: 196, distance: 102.1
click at [536, 115] on div at bounding box center [658, 116] width 335 height 13
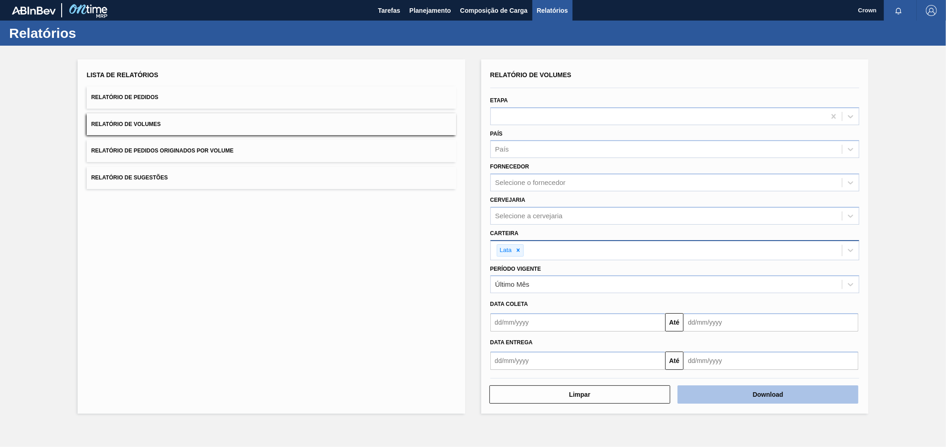
click at [738, 396] on button "Download" at bounding box center [767, 394] width 181 height 18
